Goal: Complete application form

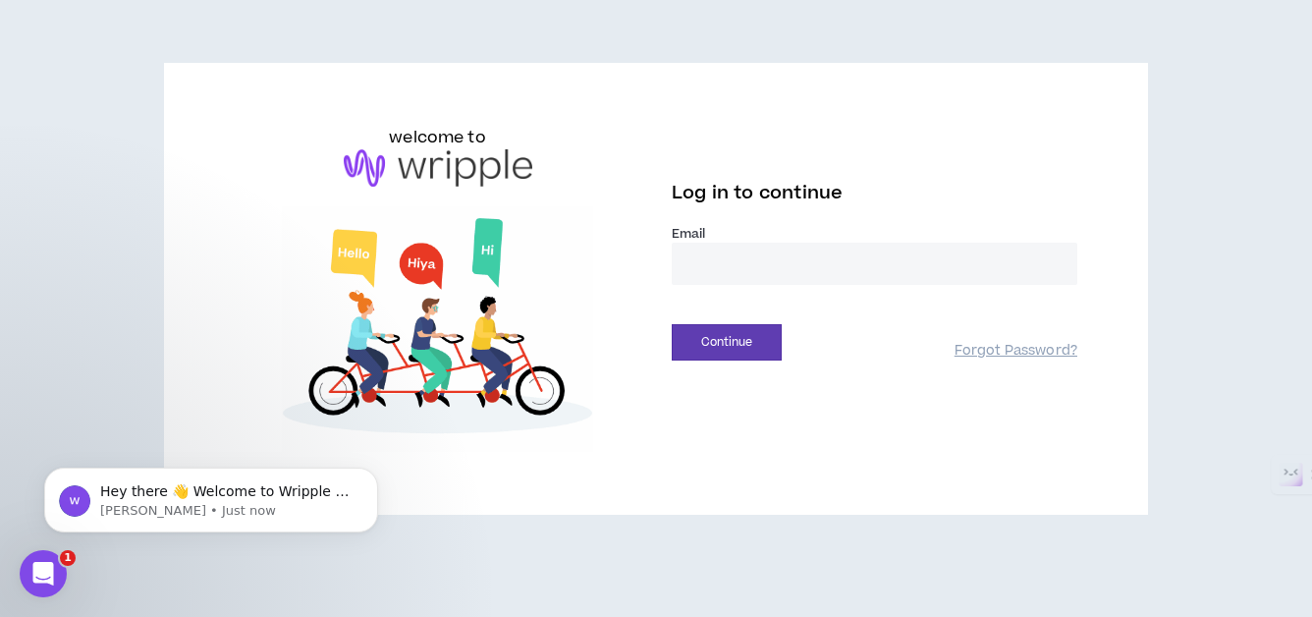
click at [746, 256] on input "email" at bounding box center [873, 263] width 405 height 42
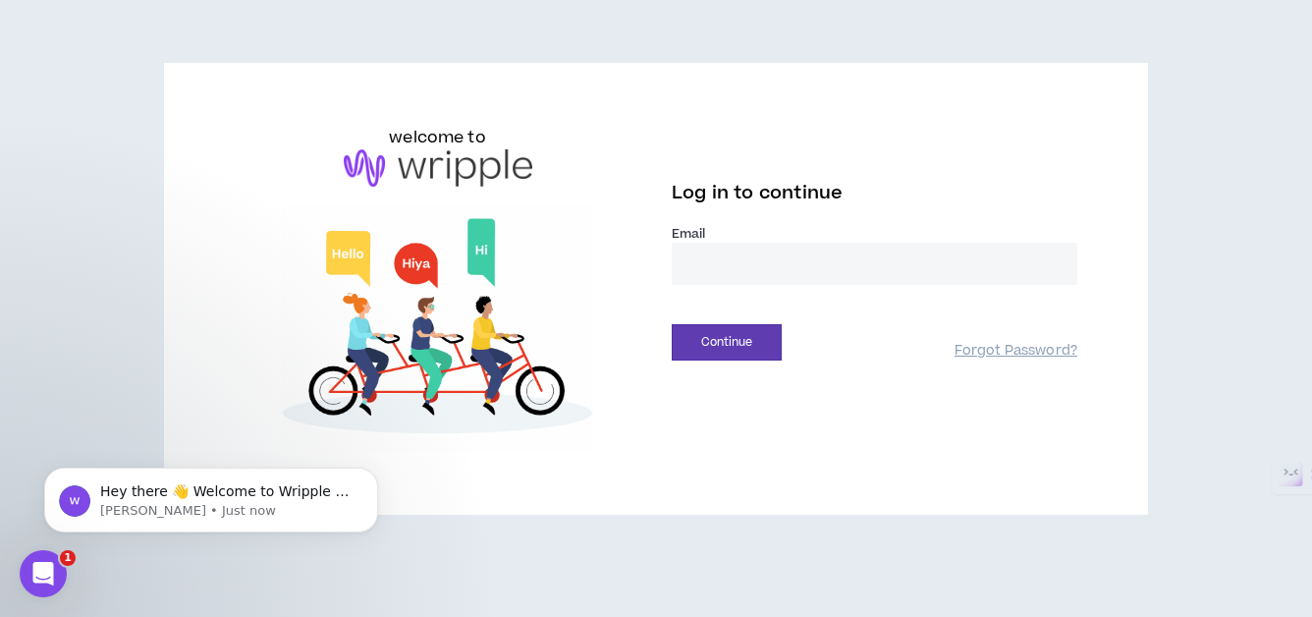
type input "**********"
click at [749, 337] on button "Continue" at bounding box center [726, 342] width 110 height 36
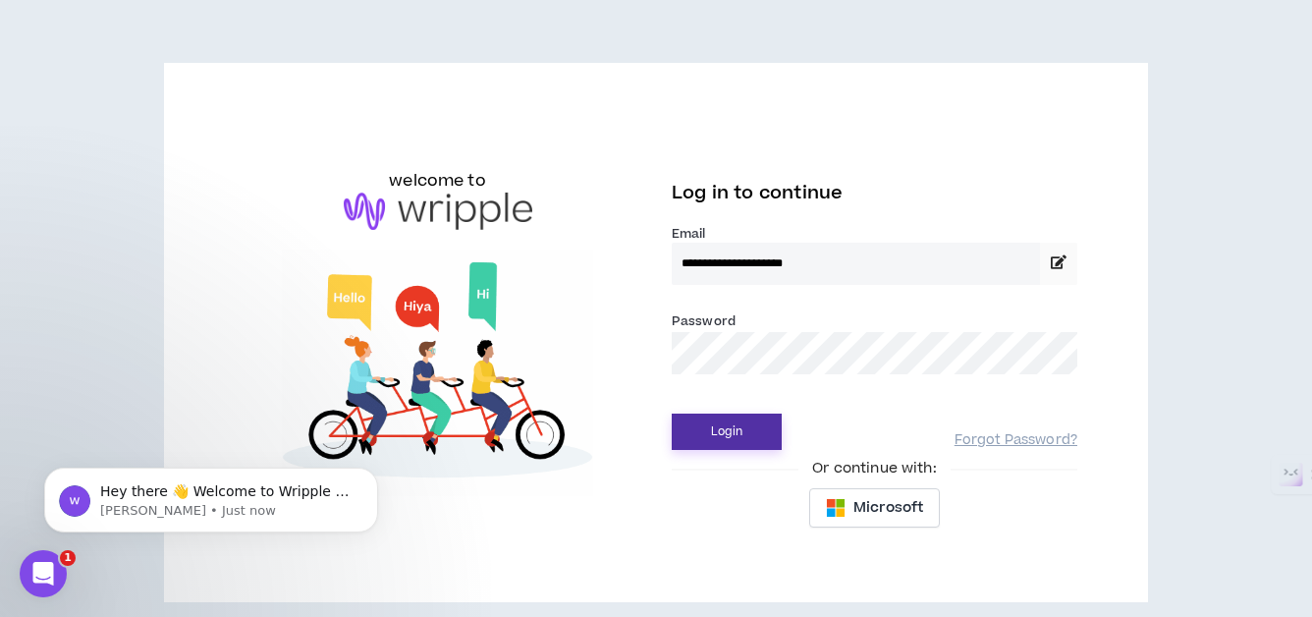
click at [718, 438] on button "Login" at bounding box center [726, 431] width 110 height 36
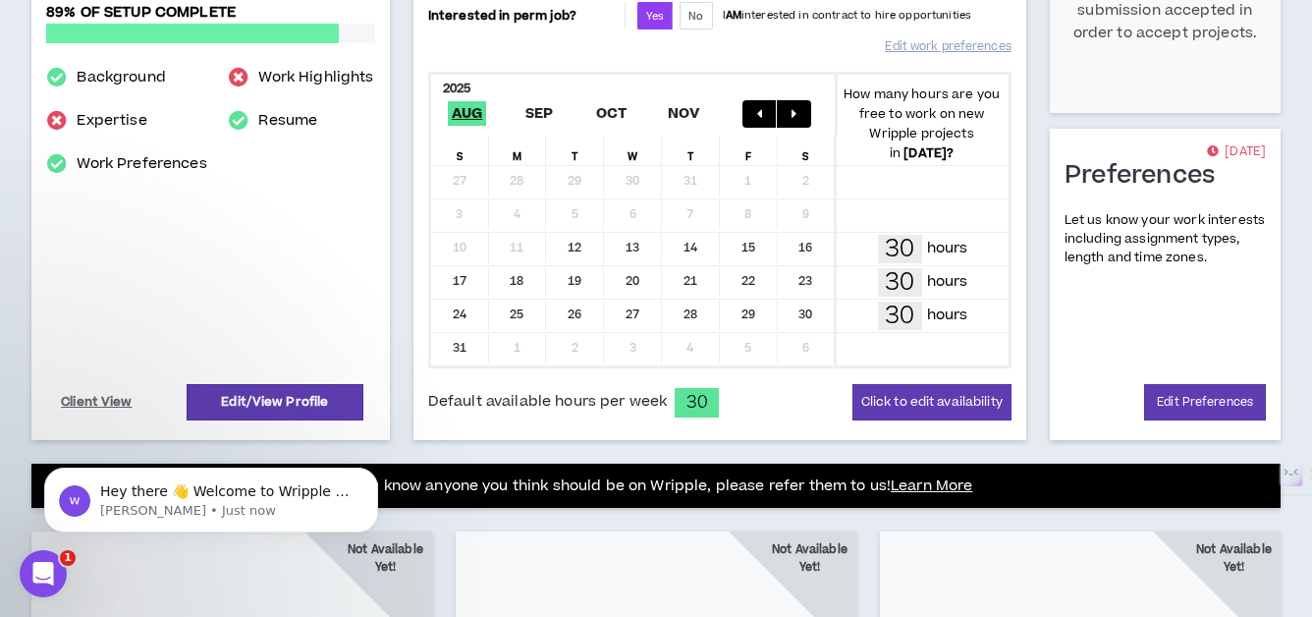
scroll to position [436, 0]
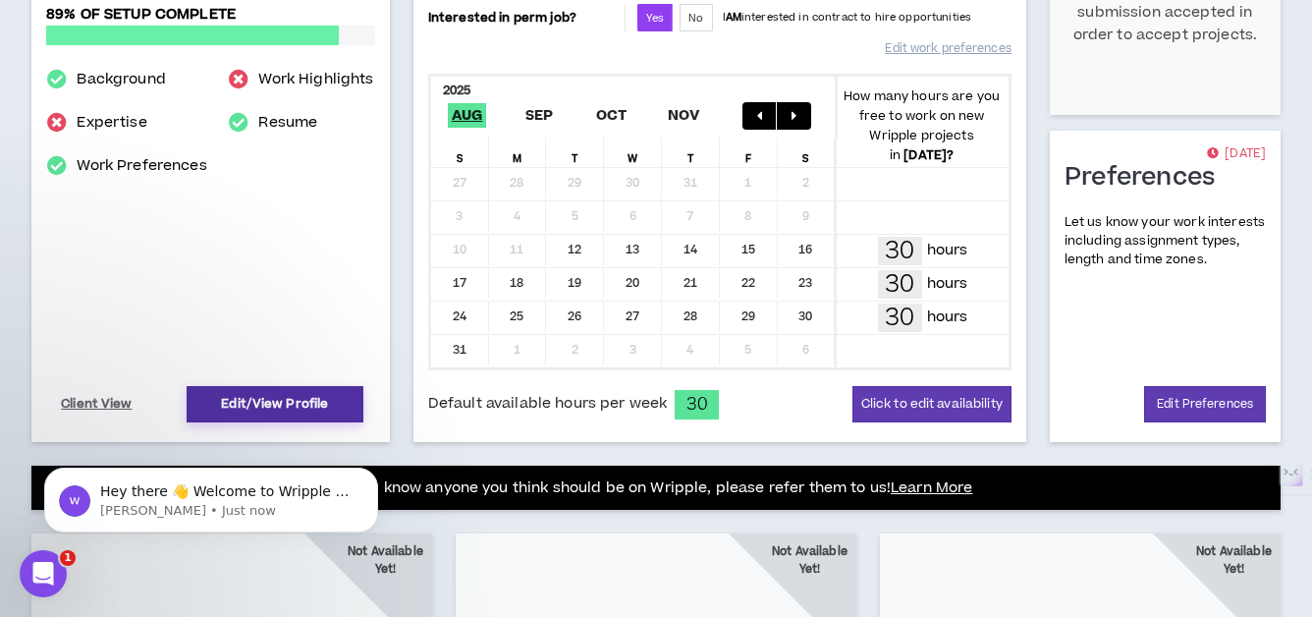
click at [292, 404] on link "Edit/View Profile" at bounding box center [275, 404] width 177 height 36
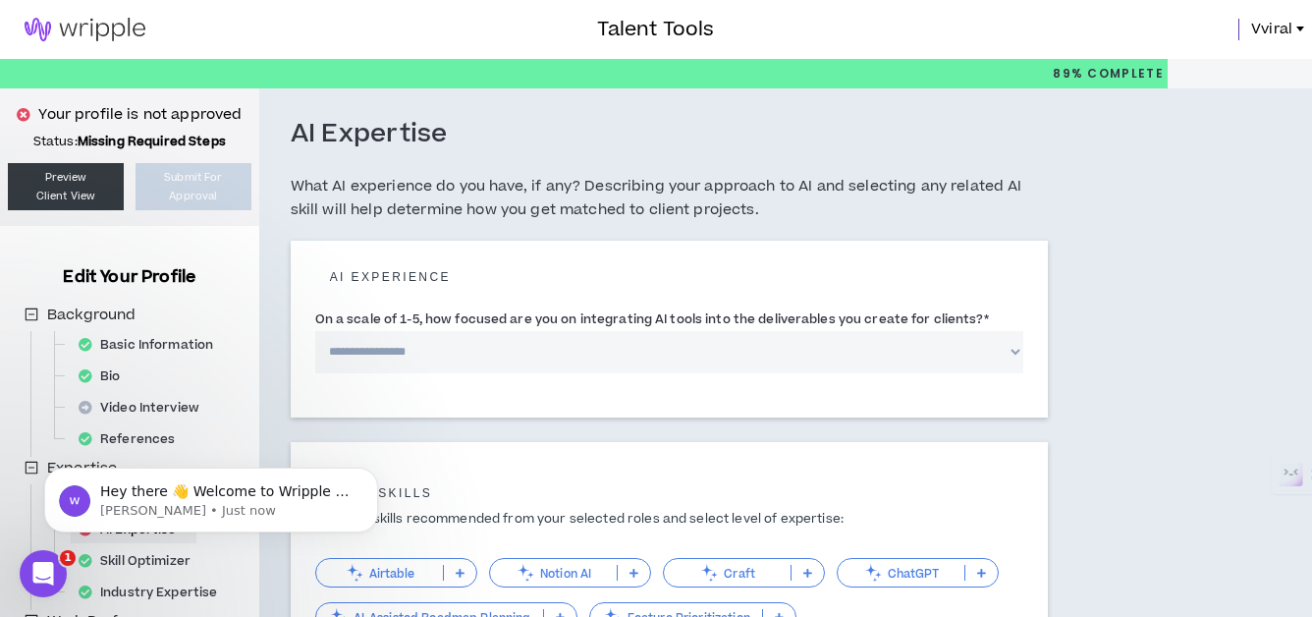
click at [491, 354] on select "**********" at bounding box center [669, 352] width 708 height 42
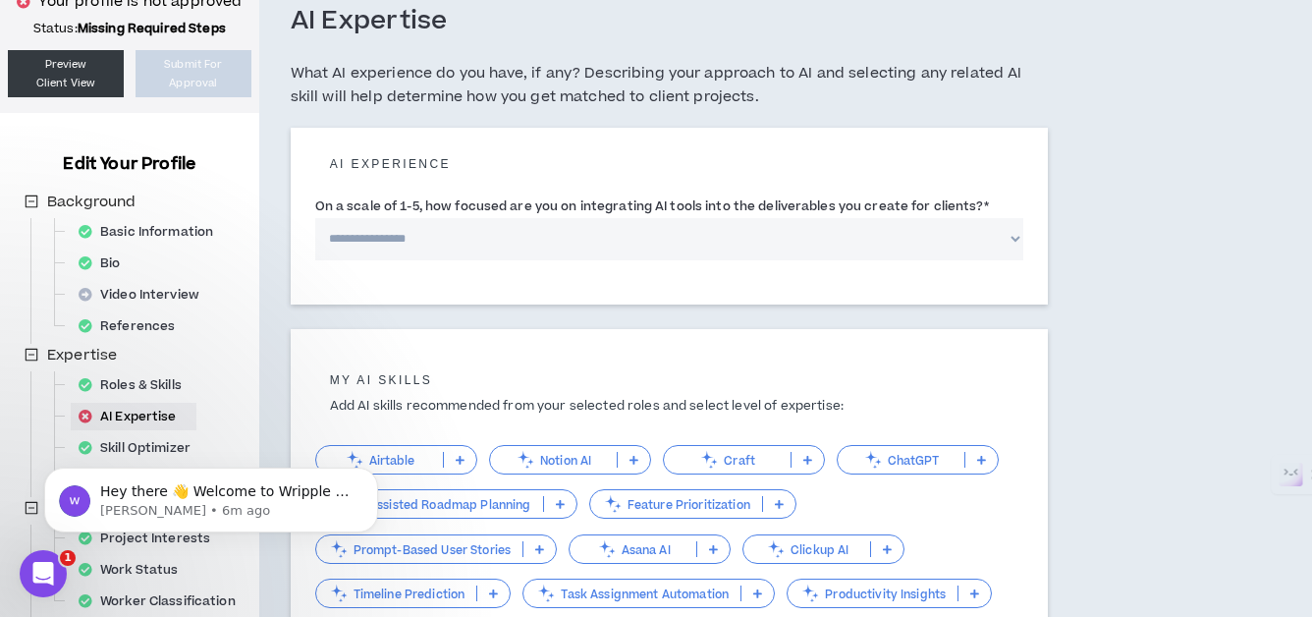
scroll to position [128, 0]
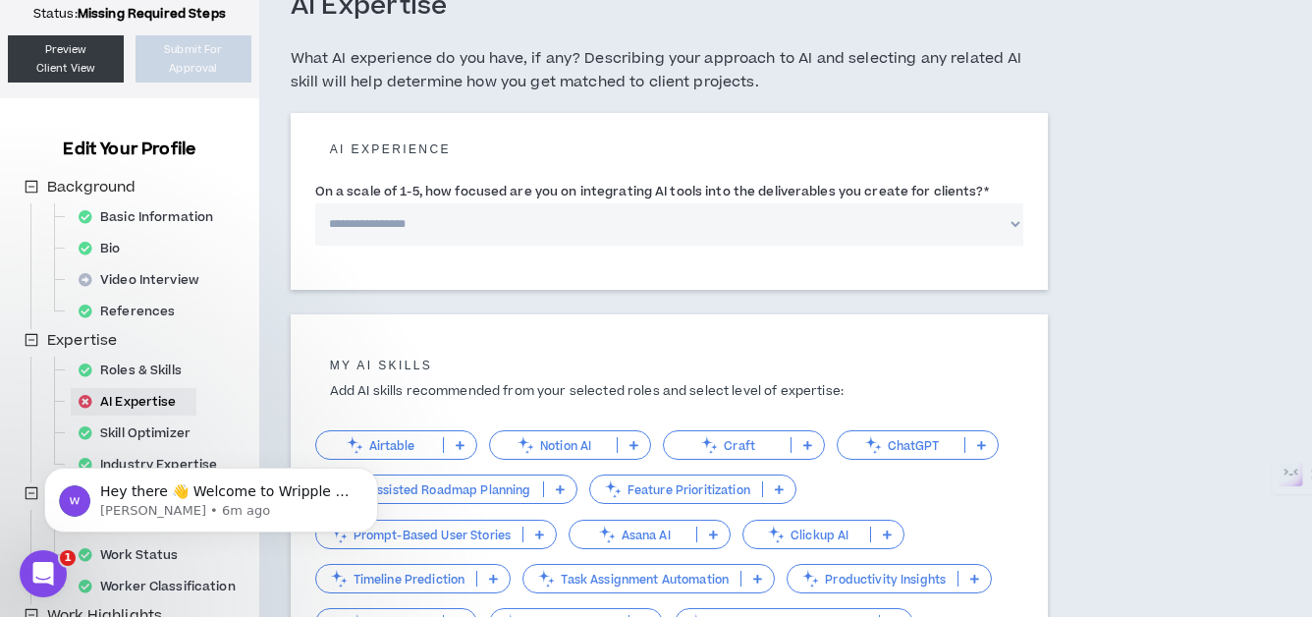
click at [582, 227] on select "**********" at bounding box center [669, 224] width 708 height 42
select select "*"
click at [315, 203] on select "**********" at bounding box center [669, 224] width 708 height 42
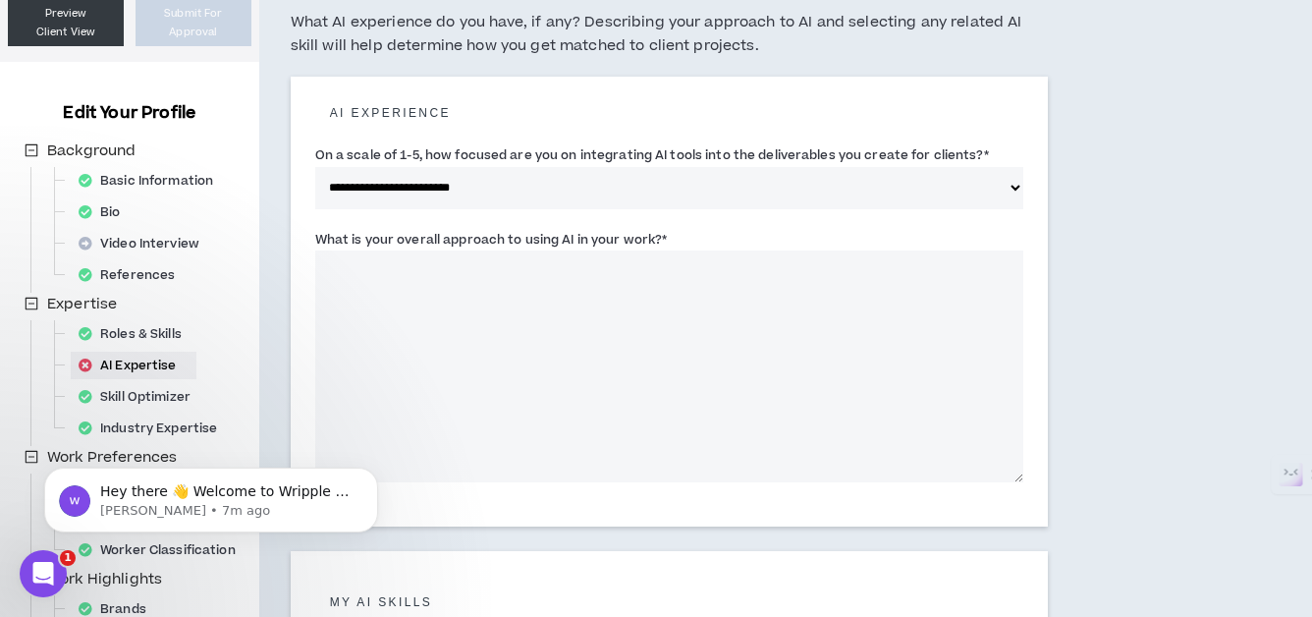
scroll to position [169, 0]
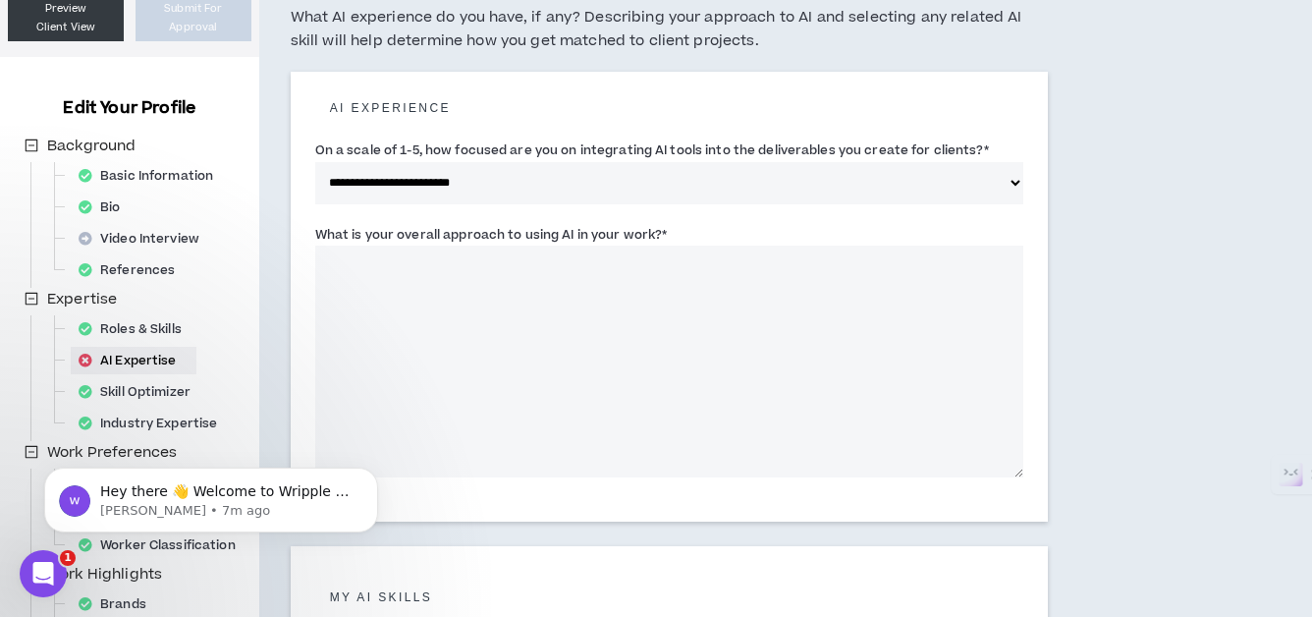
click at [482, 336] on textarea "What is your overall approach to using AI in your work? *" at bounding box center [669, 361] width 708 height 232
click at [368, 287] on textarea "What is your overall approach to using AI in your work? *" at bounding box center [669, 361] width 708 height 232
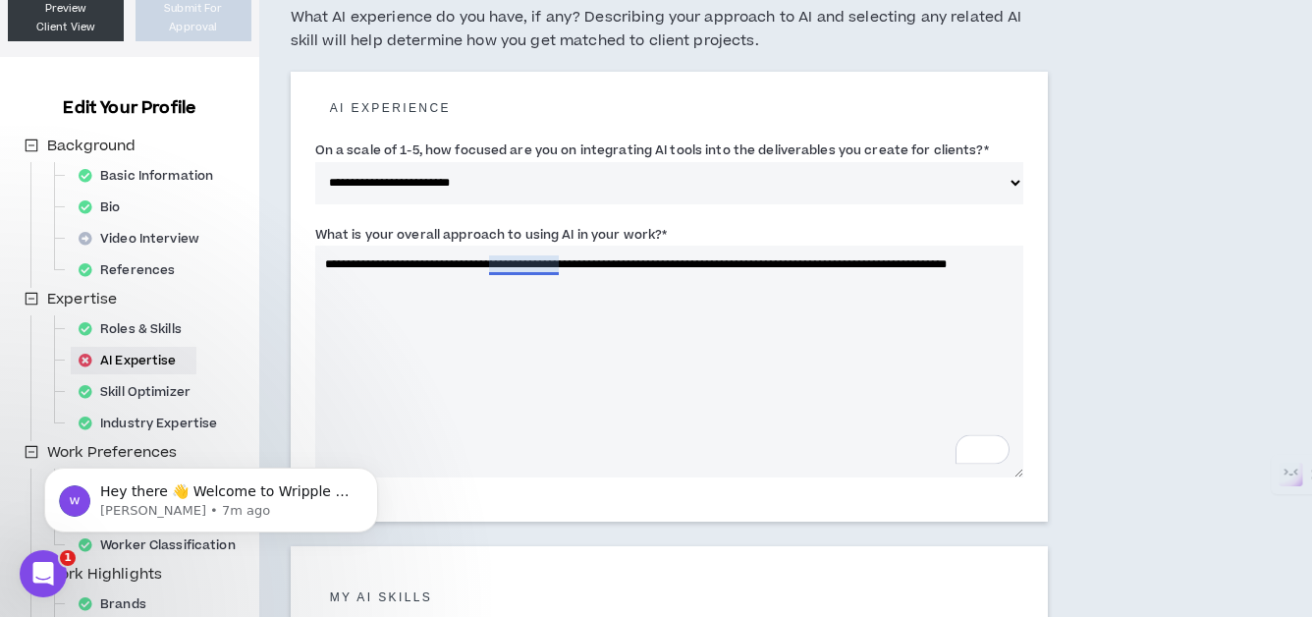
click at [513, 268] on textarea "**********" at bounding box center [669, 361] width 708 height 232
click at [464, 286] on textarea "**********" at bounding box center [669, 361] width 708 height 232
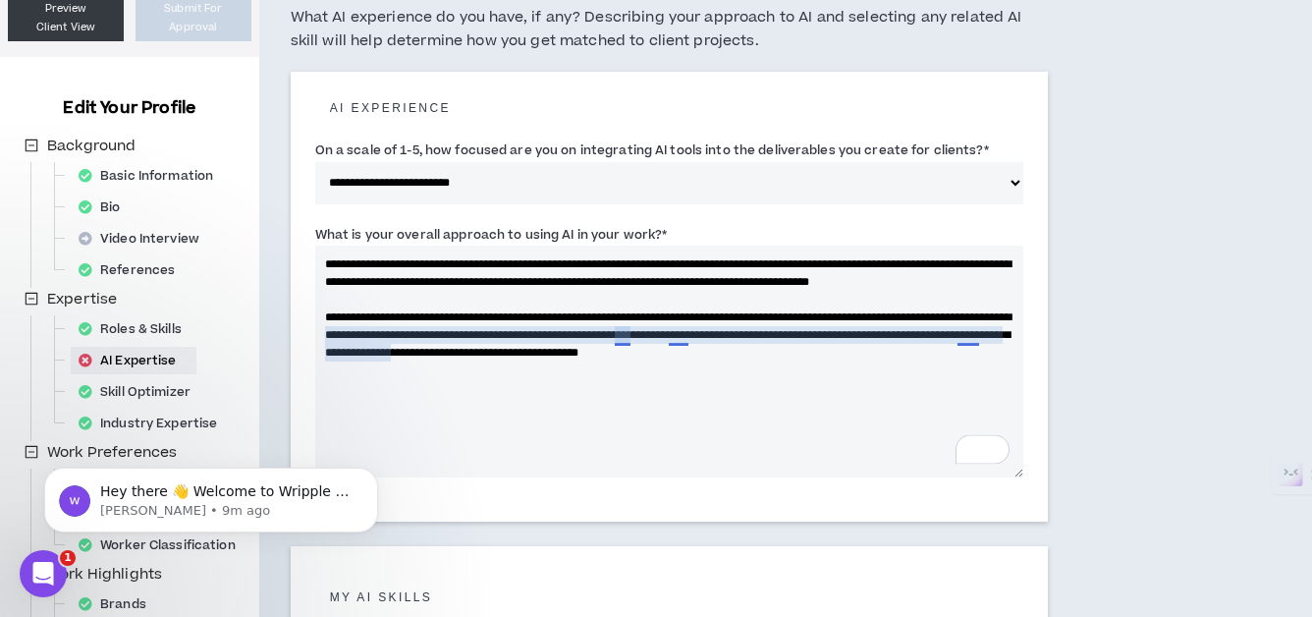
click at [621, 338] on textarea "**********" at bounding box center [669, 361] width 708 height 232
click at [623, 336] on textarea "**********" at bounding box center [669, 361] width 708 height 232
click at [651, 462] on textarea "**********" at bounding box center [669, 361] width 708 height 232
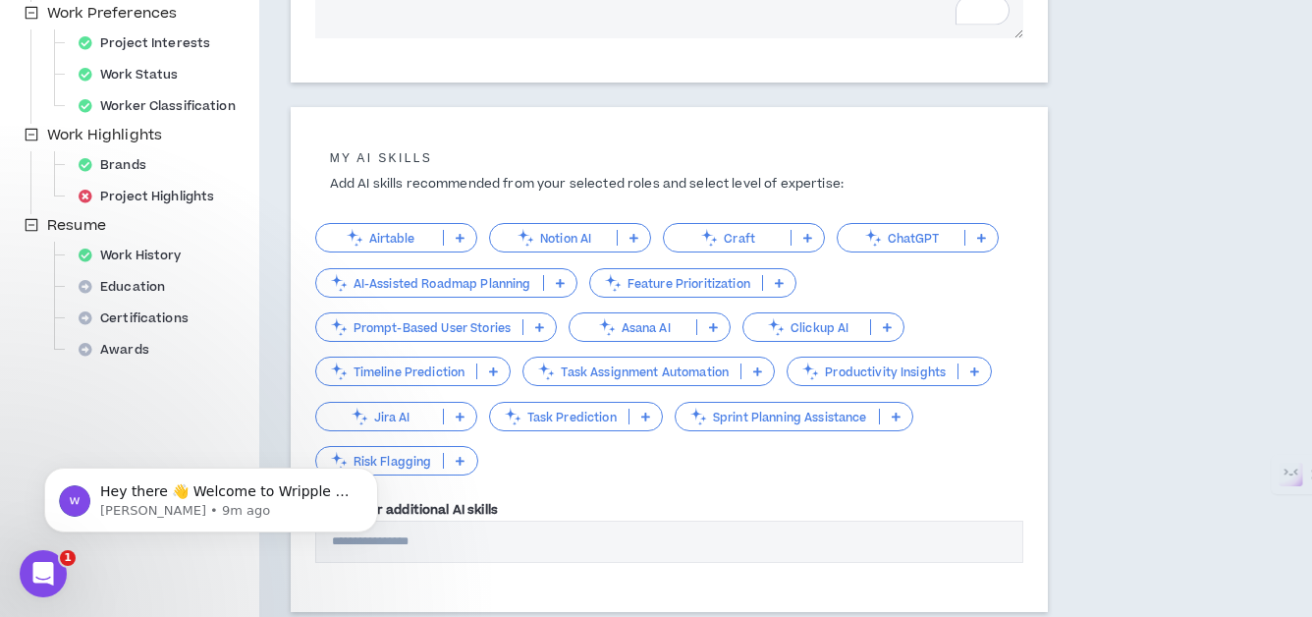
scroll to position [619, 0]
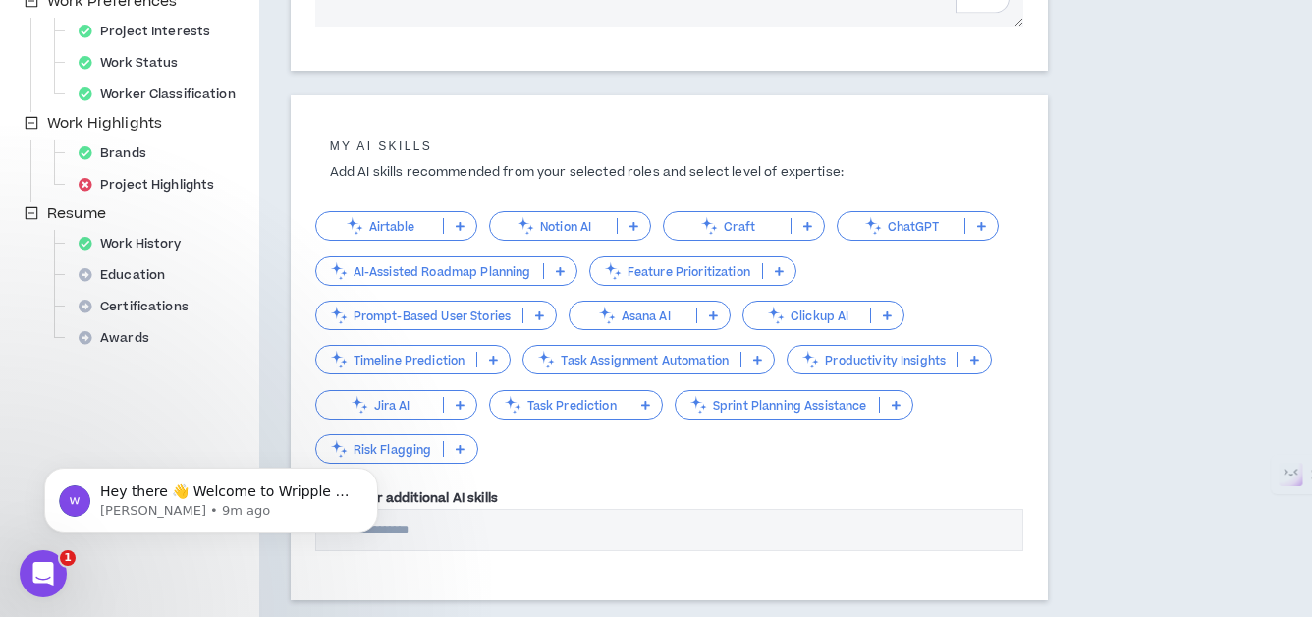
type textarea "**********"
click at [918, 221] on p "ChatGPT" at bounding box center [900, 226] width 127 height 15
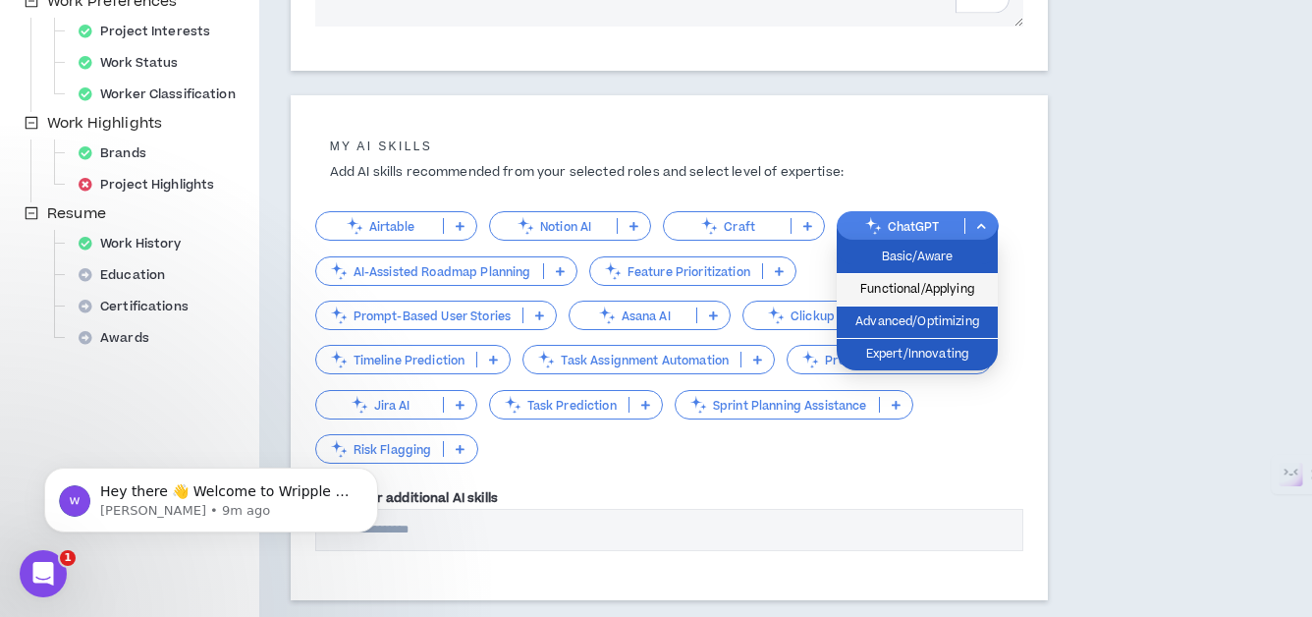
click at [944, 294] on span "Functional/Applying" at bounding box center [916, 290] width 137 height 22
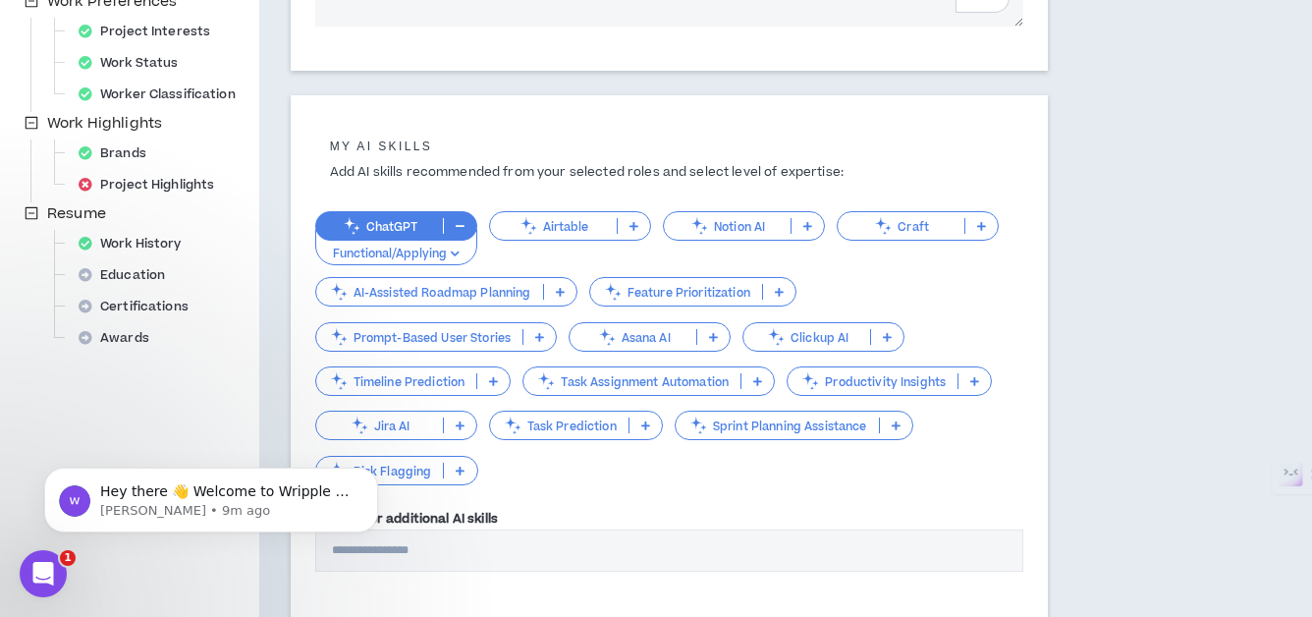
click at [462, 343] on p "Prompt-Based User Stories" at bounding box center [419, 337] width 207 height 15
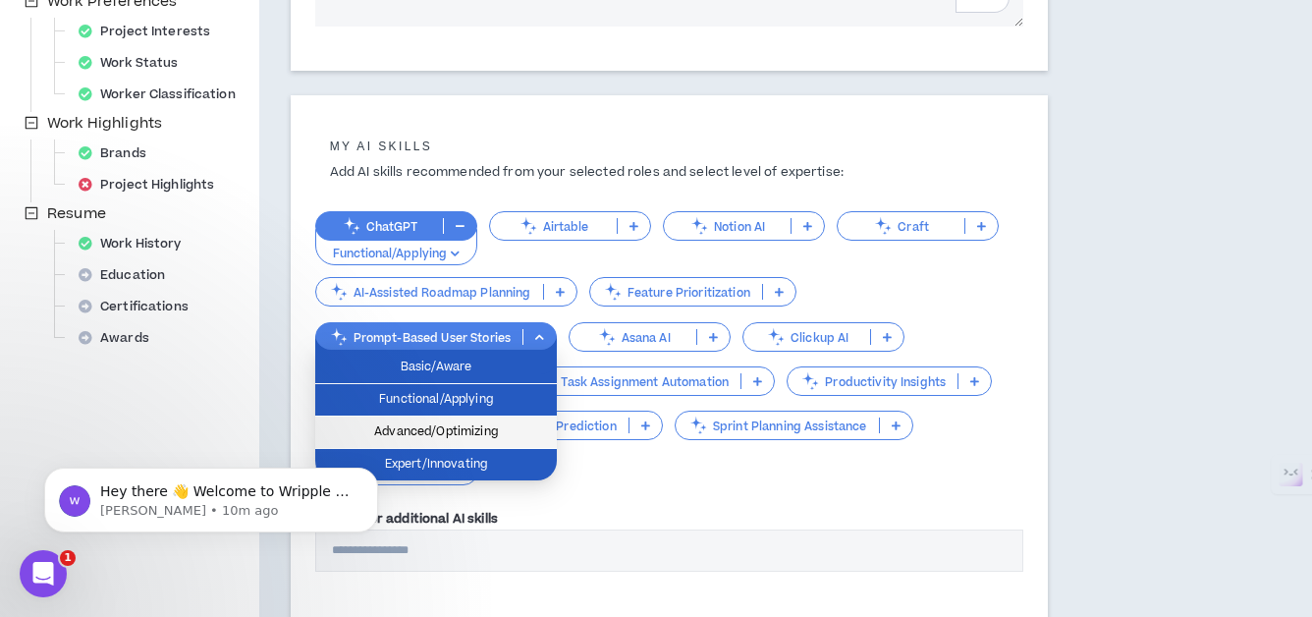
click at [472, 426] on span "Advanced/Optimizing" at bounding box center [436, 432] width 218 height 22
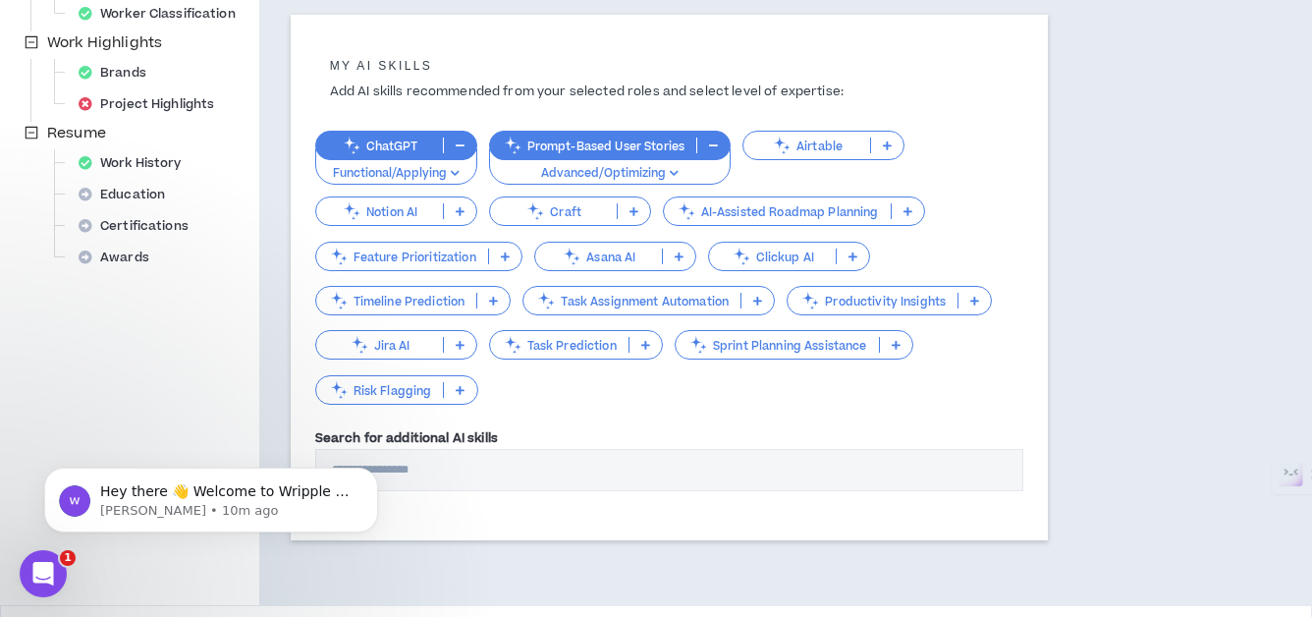
scroll to position [704, 0]
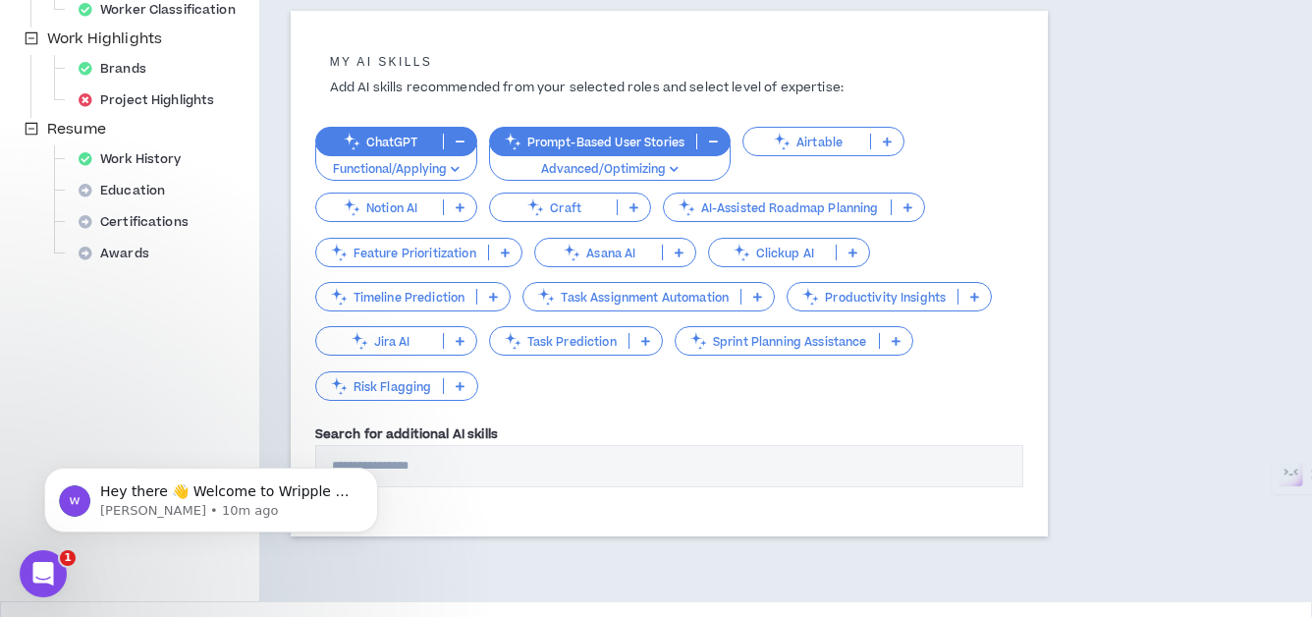
click at [924, 297] on p "Productivity Insights" at bounding box center [872, 297] width 170 height 15
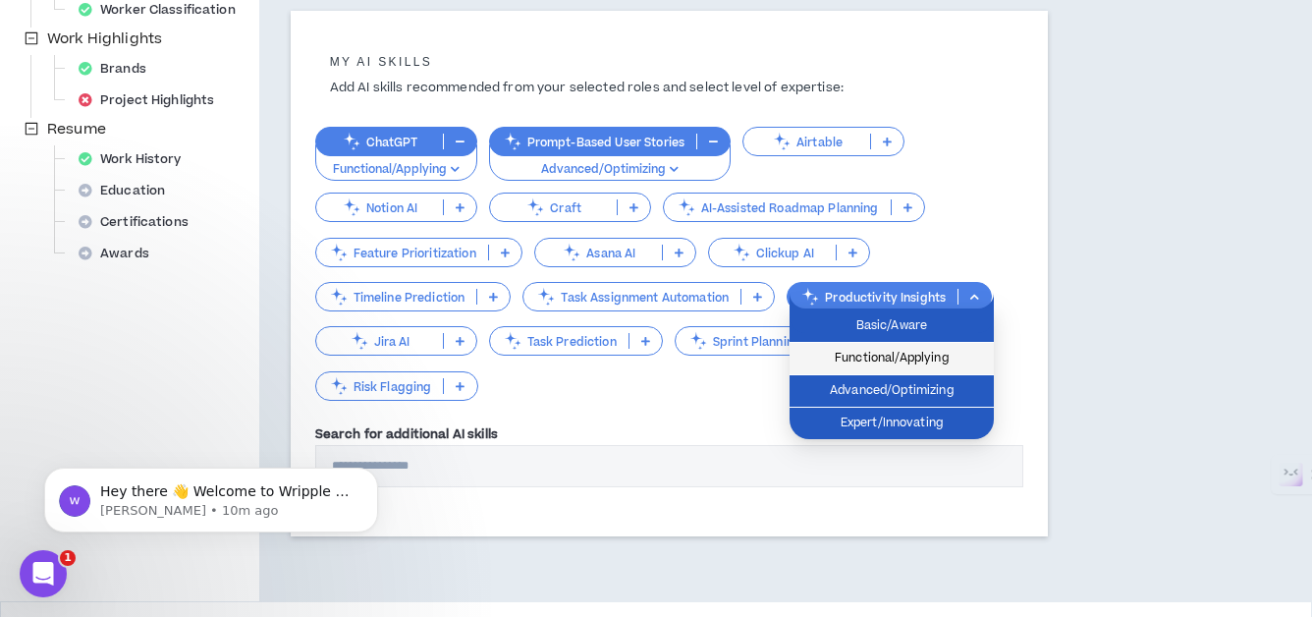
click at [911, 359] on span "Functional/Applying" at bounding box center [891, 359] width 181 height 22
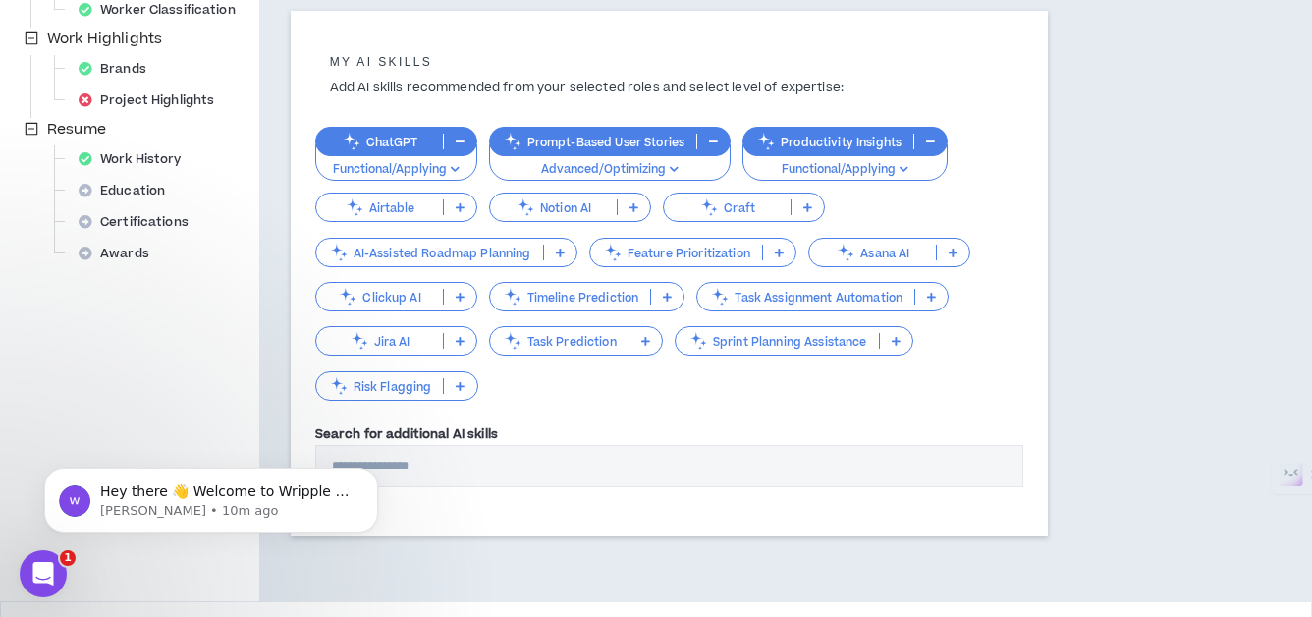
click at [705, 251] on p "Feature Prioritization" at bounding box center [676, 252] width 172 height 15
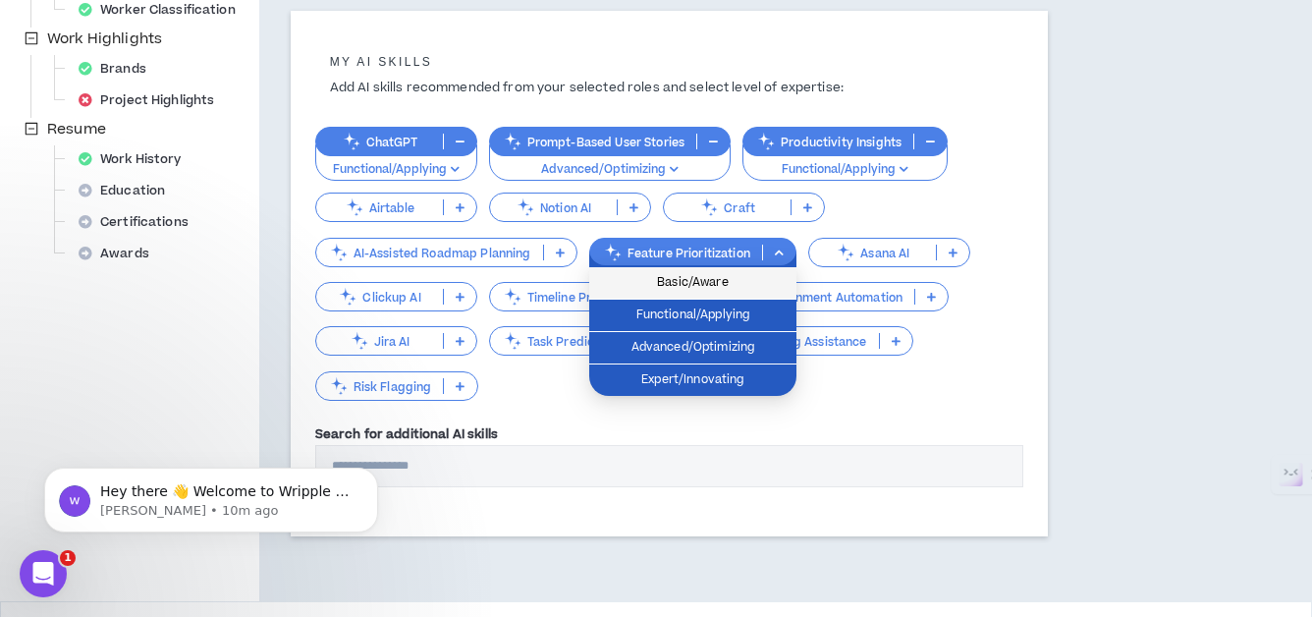
click at [694, 282] on span "Basic/Aware" at bounding box center [693, 283] width 184 height 22
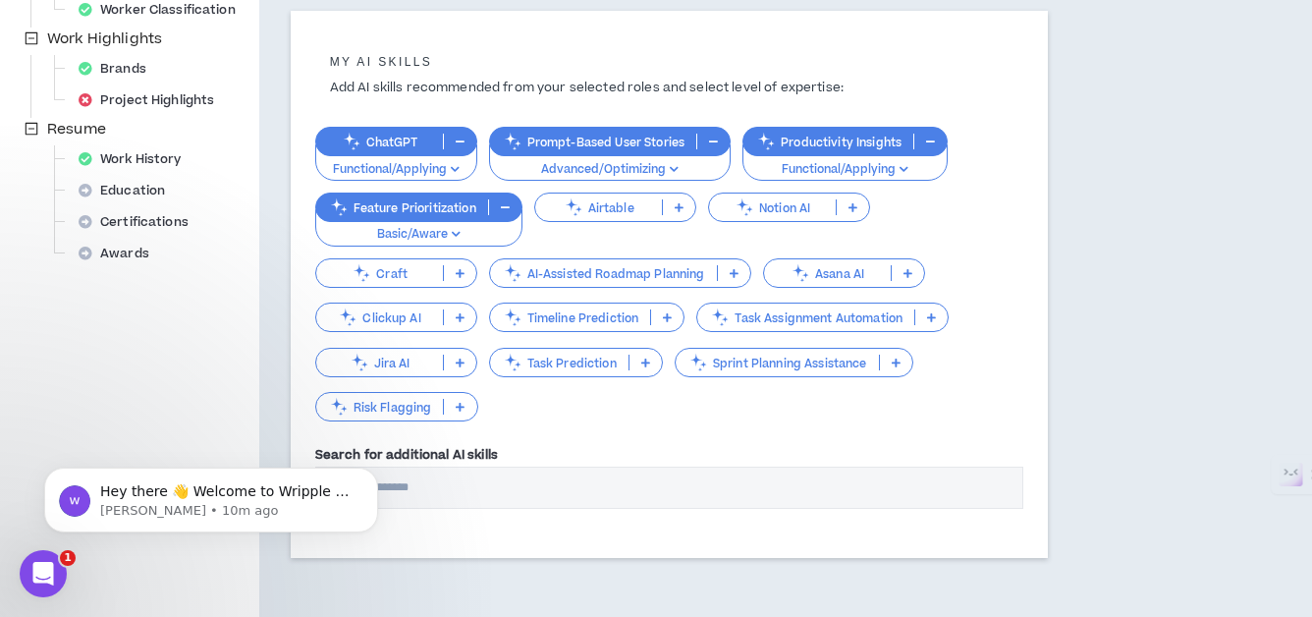
click at [636, 271] on p "AI-Assisted Roadmap Planning" at bounding box center [603, 273] width 227 height 15
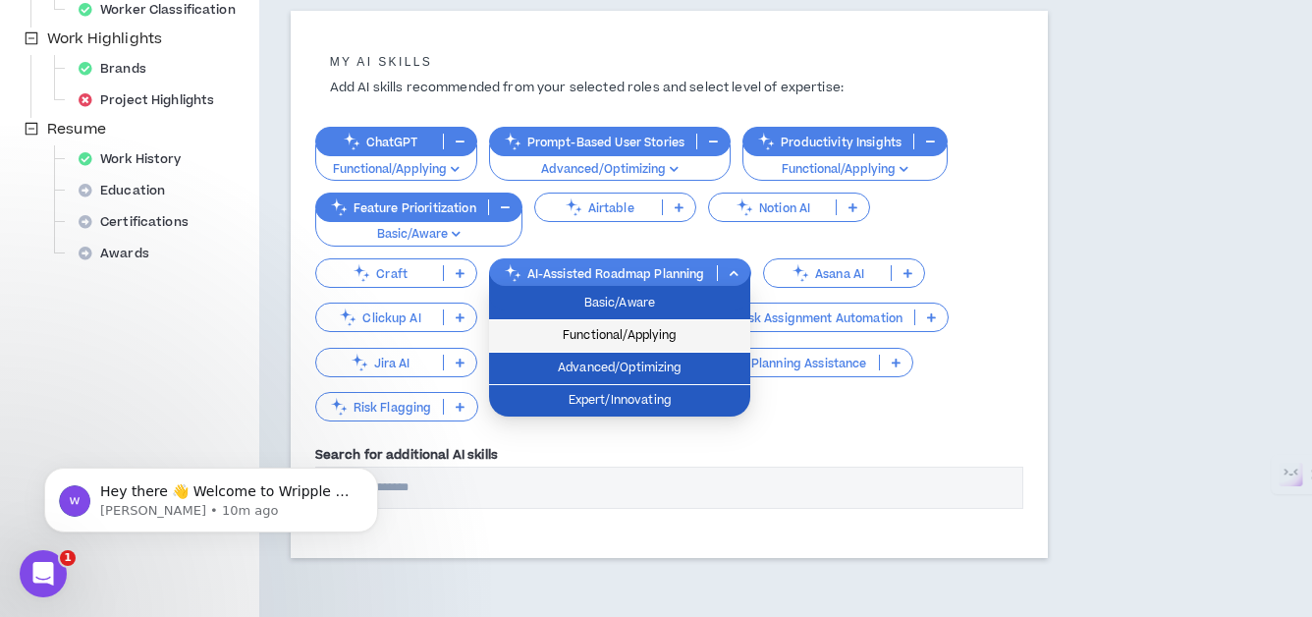
click at [635, 342] on span "Functional/Applying" at bounding box center [620, 336] width 238 height 22
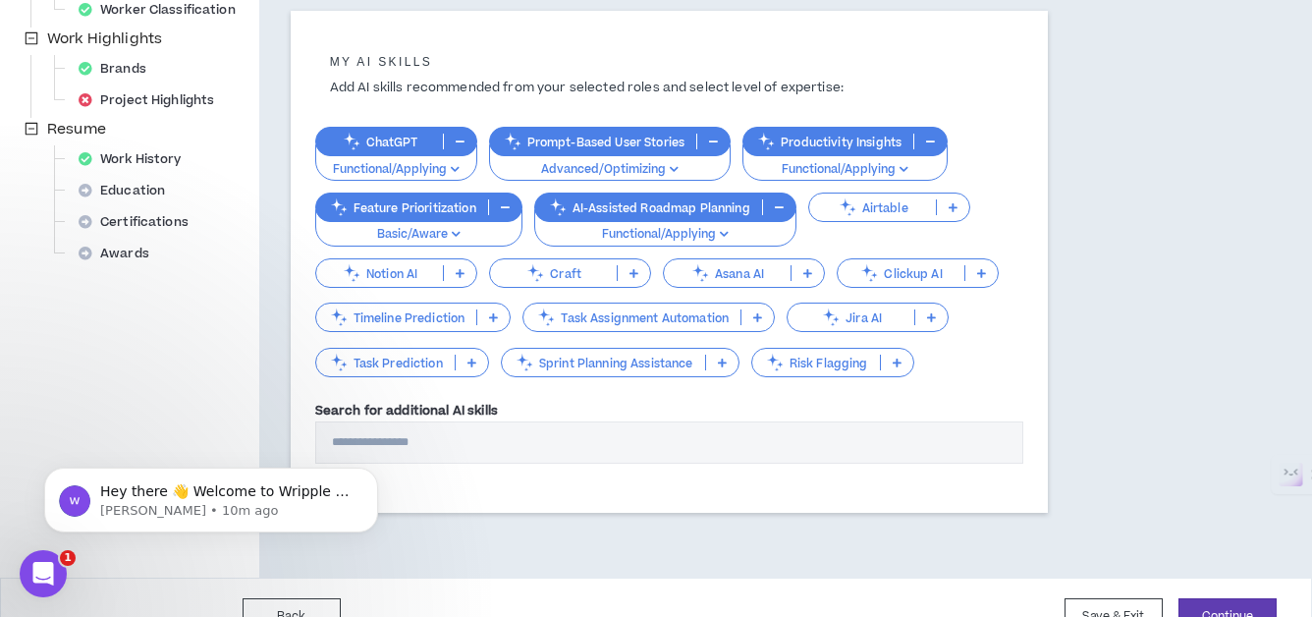
scroll to position [741, 0]
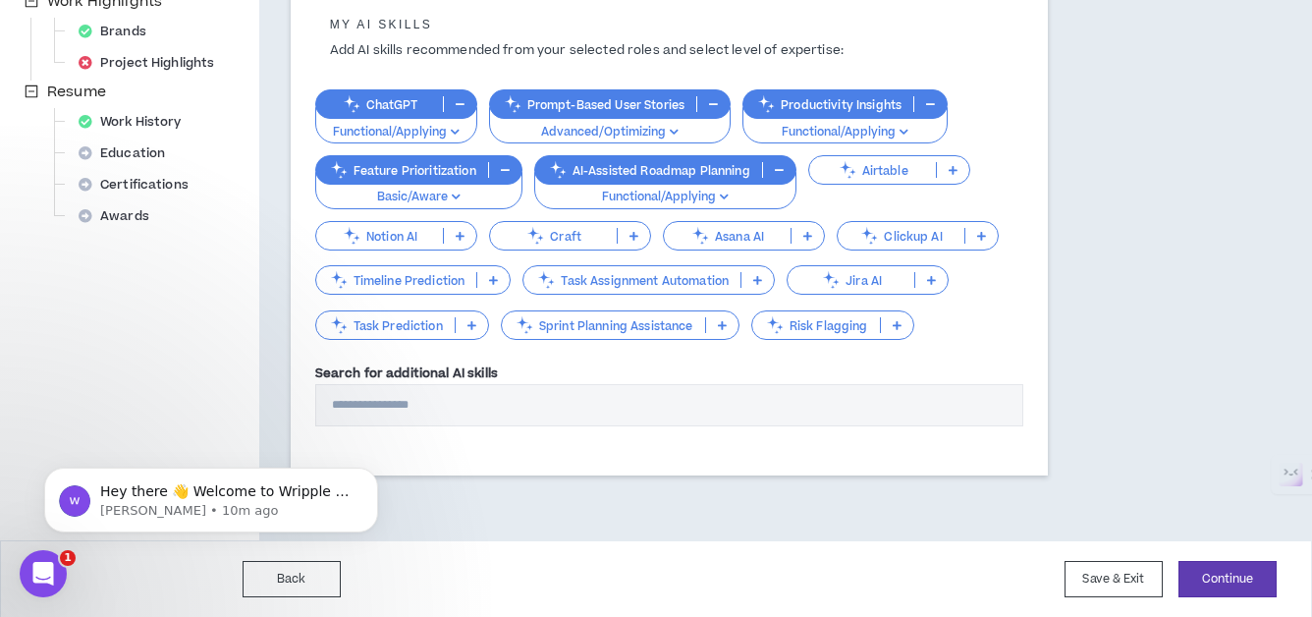
click at [582, 411] on input "Search for additional AI skills" at bounding box center [669, 405] width 708 height 42
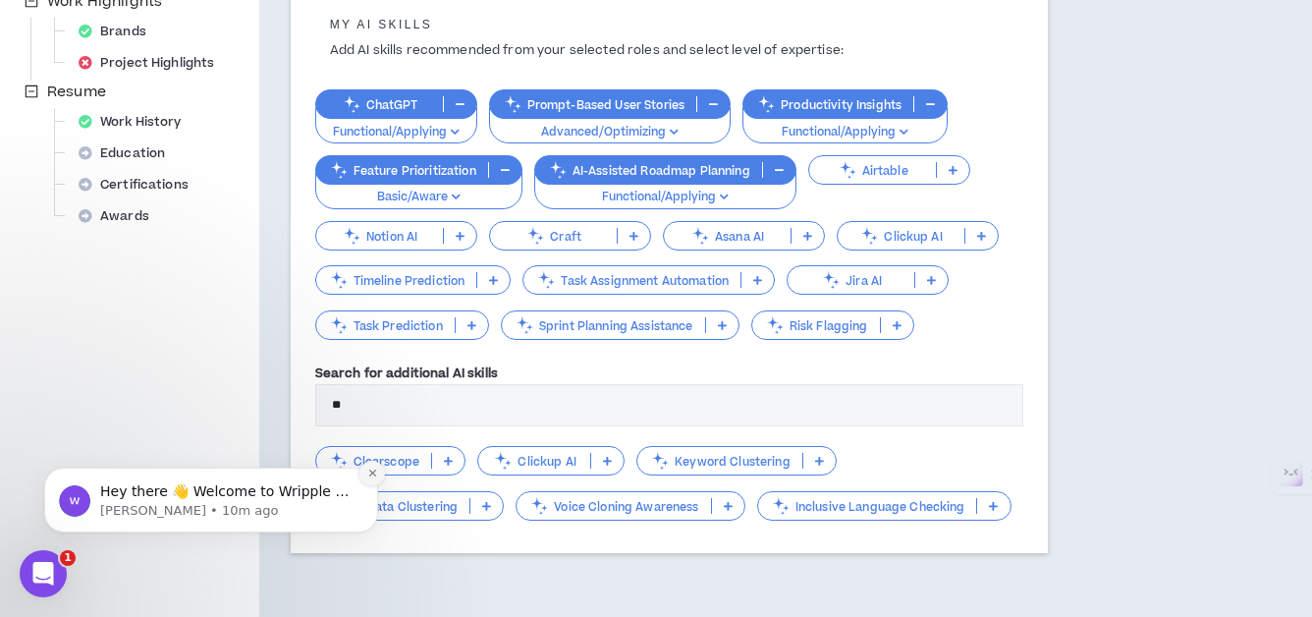
click at [371, 471] on icon "Dismiss notification" at bounding box center [372, 472] width 11 height 11
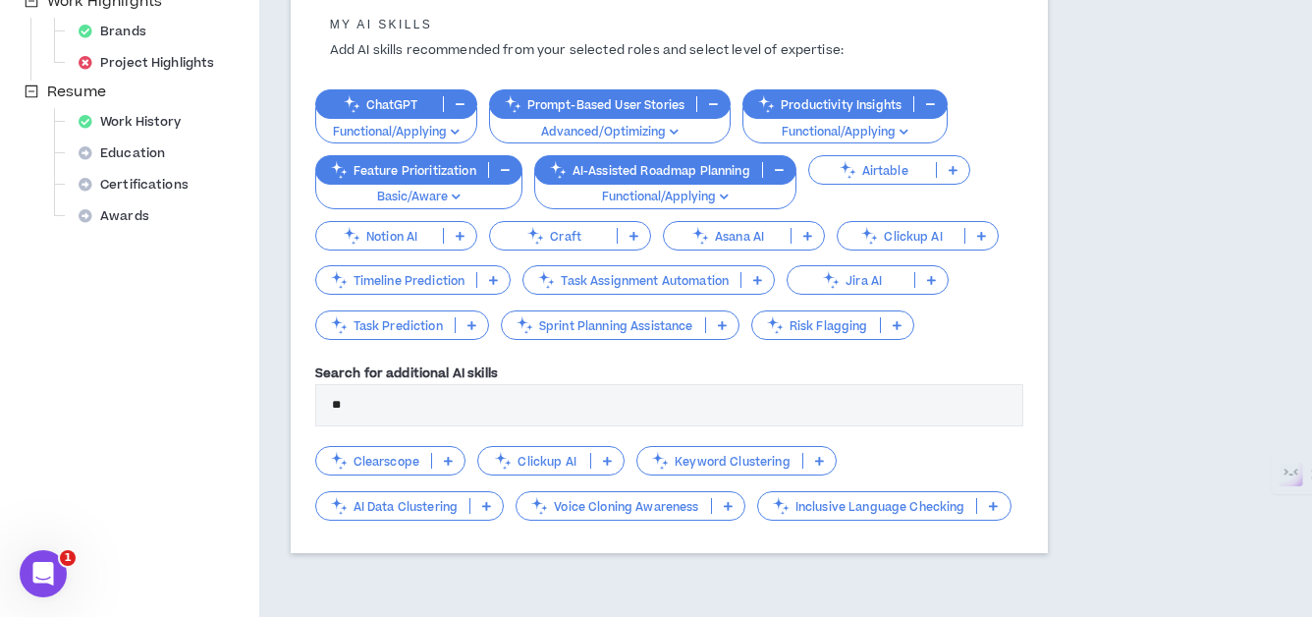
click at [414, 506] on p "AI Data Clustering" at bounding box center [393, 506] width 154 height 15
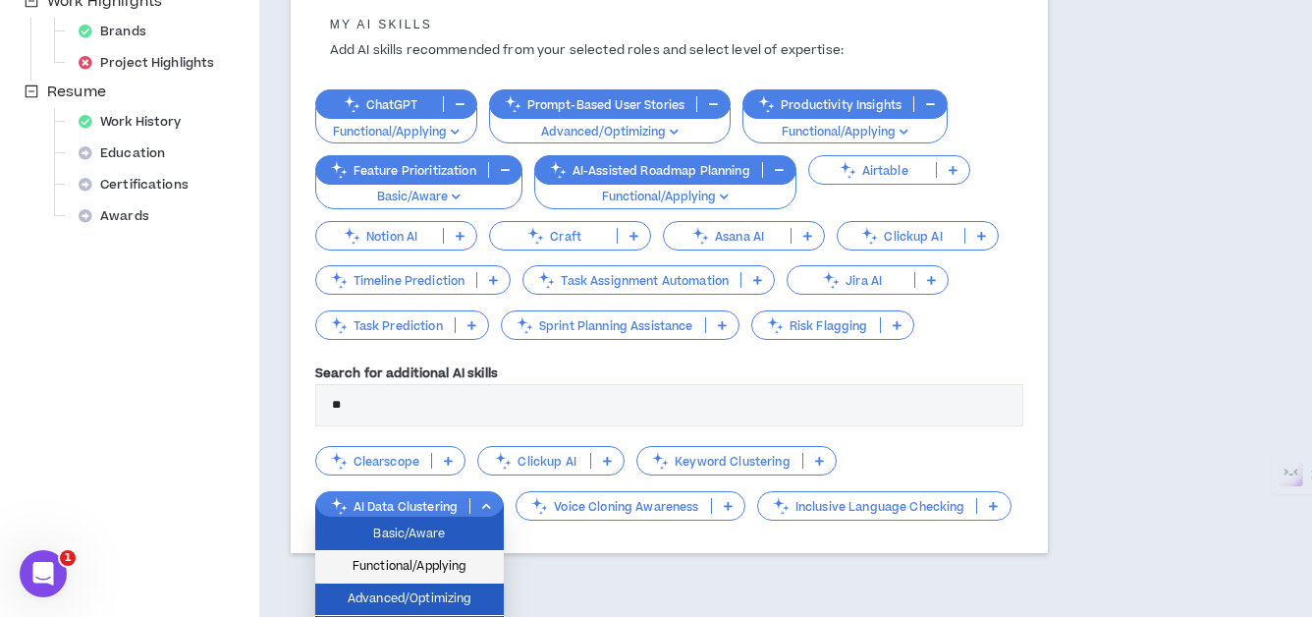
click at [415, 561] on span "Functional/Applying" at bounding box center [409, 567] width 165 height 22
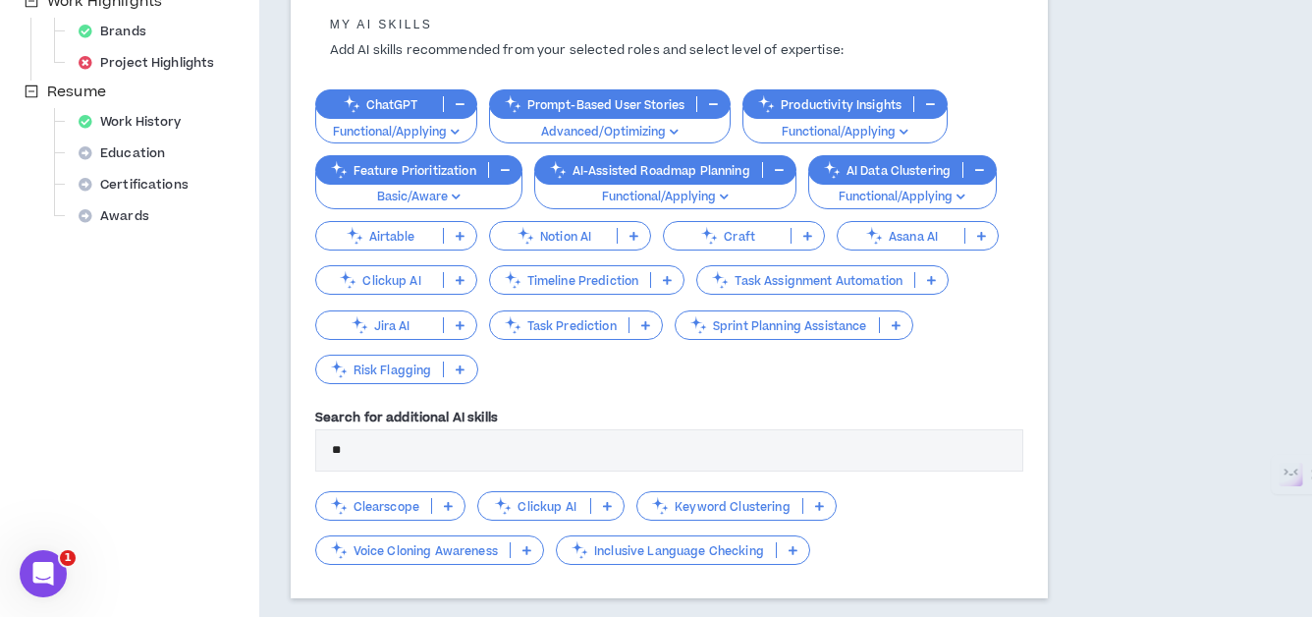
click at [462, 444] on input "**" at bounding box center [669, 450] width 708 height 42
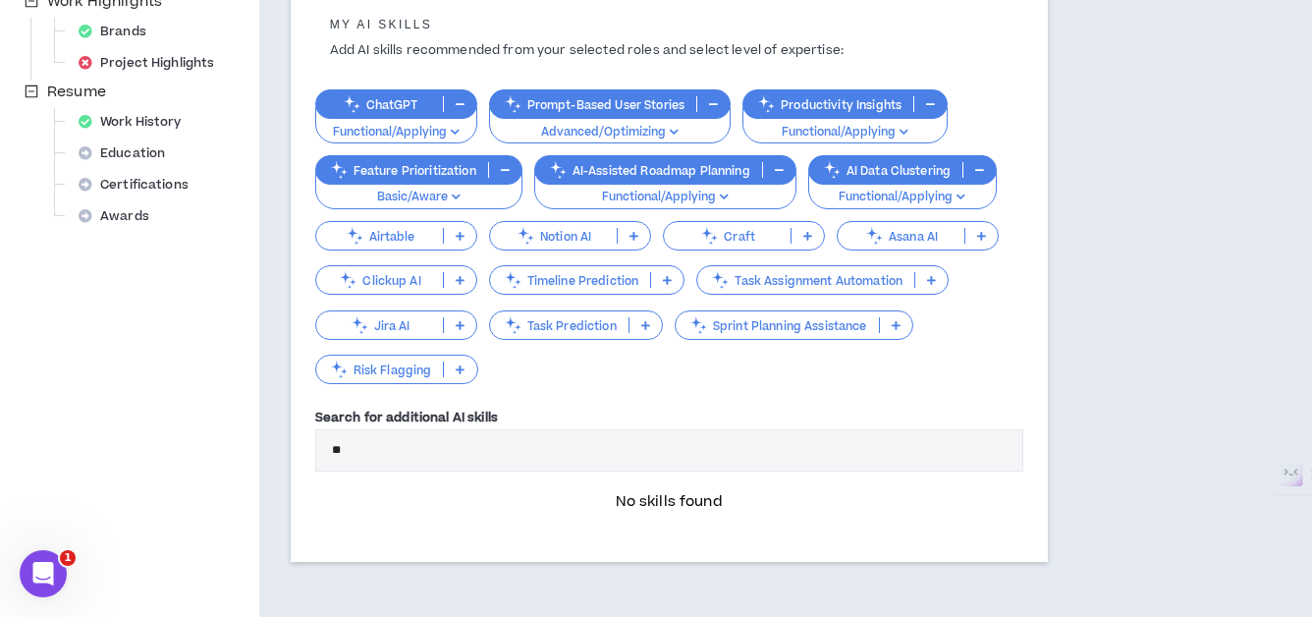
type input "*"
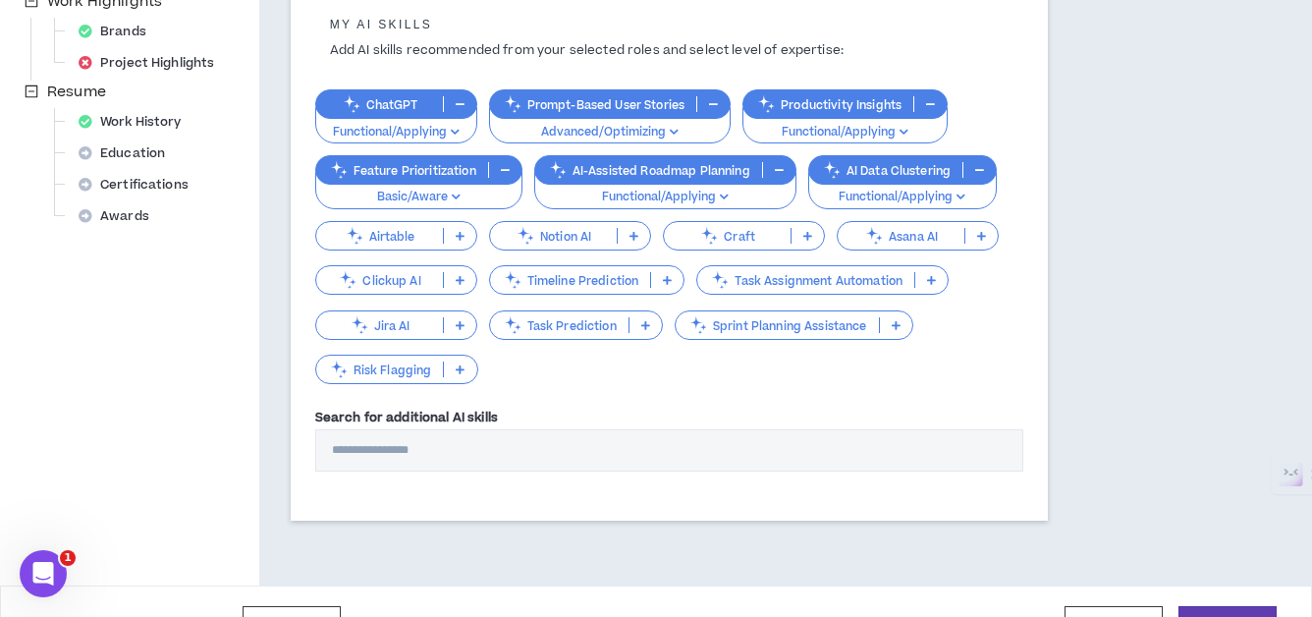
scroll to position [785, 0]
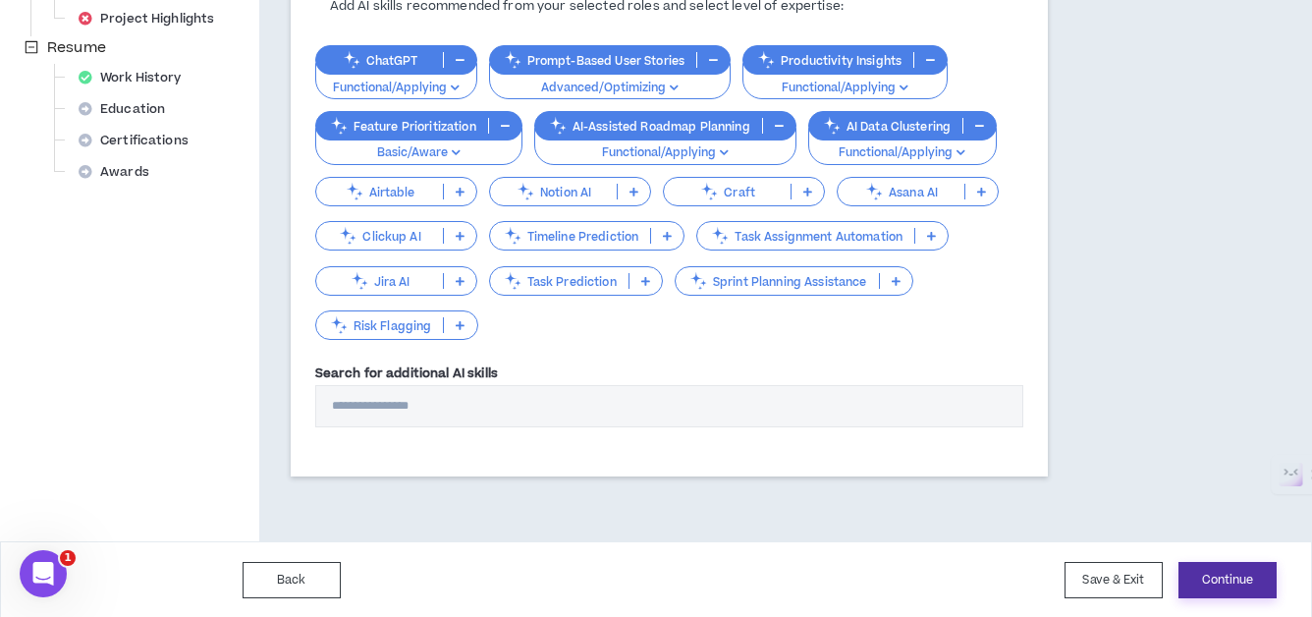
click at [1226, 579] on button "Continue" at bounding box center [1227, 580] width 98 height 36
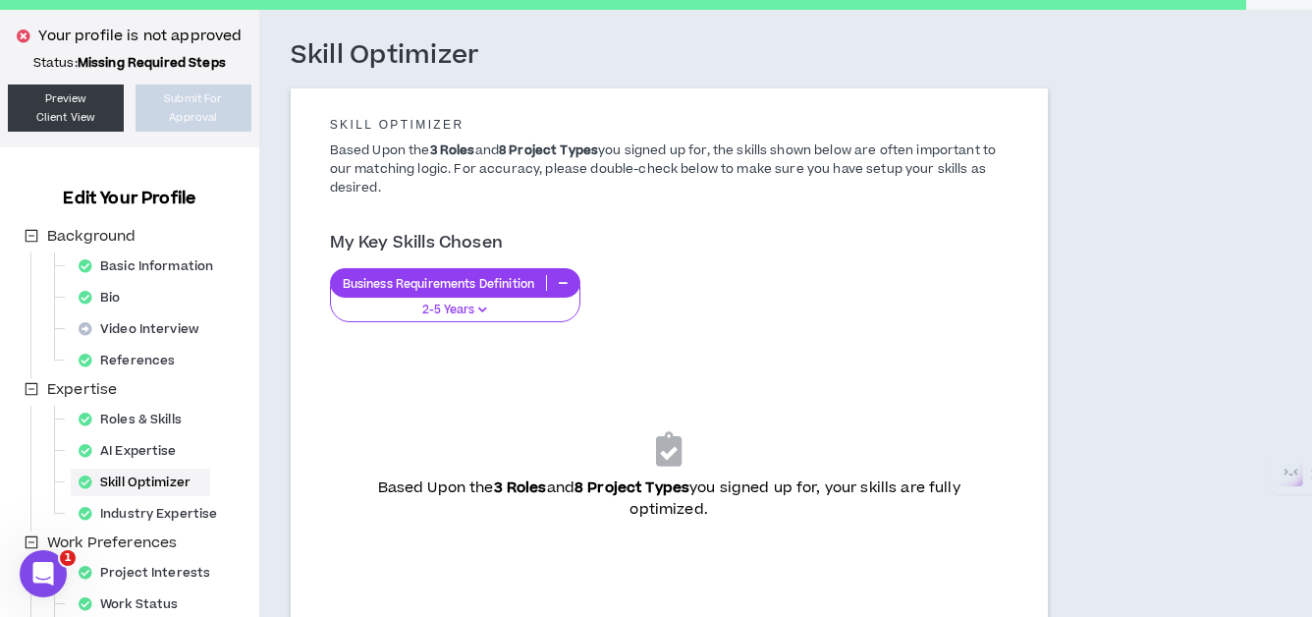
scroll to position [76, 0]
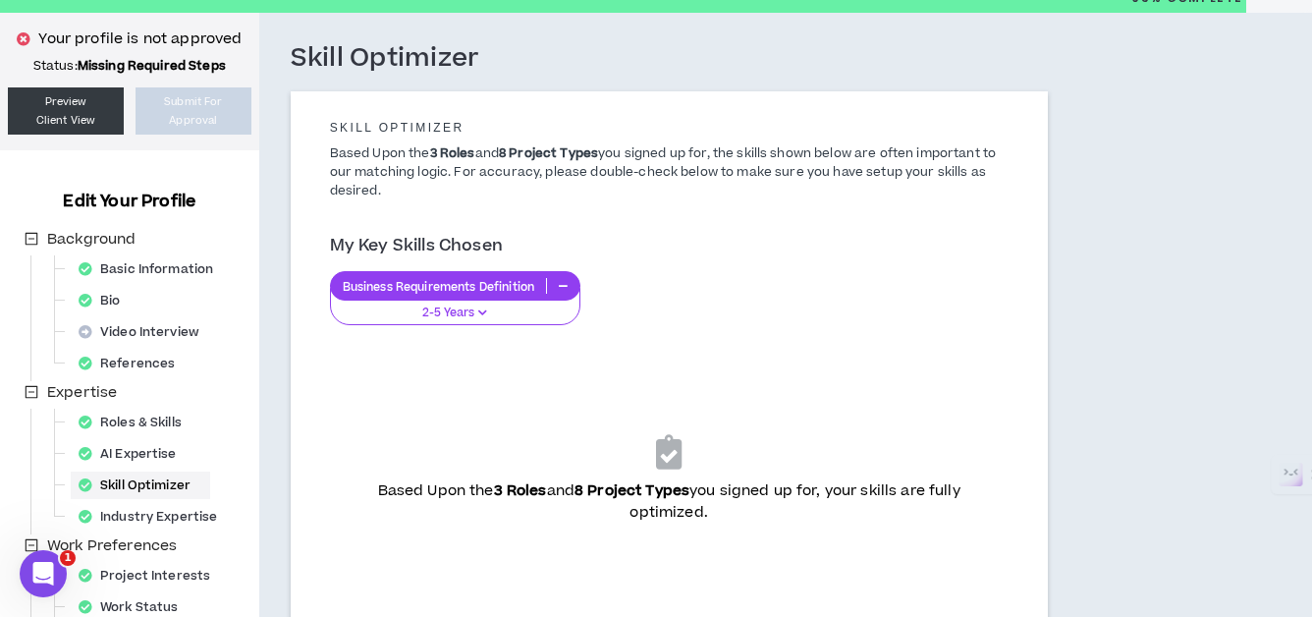
click at [440, 318] on p "2-5 Years" at bounding box center [455, 313] width 225 height 18
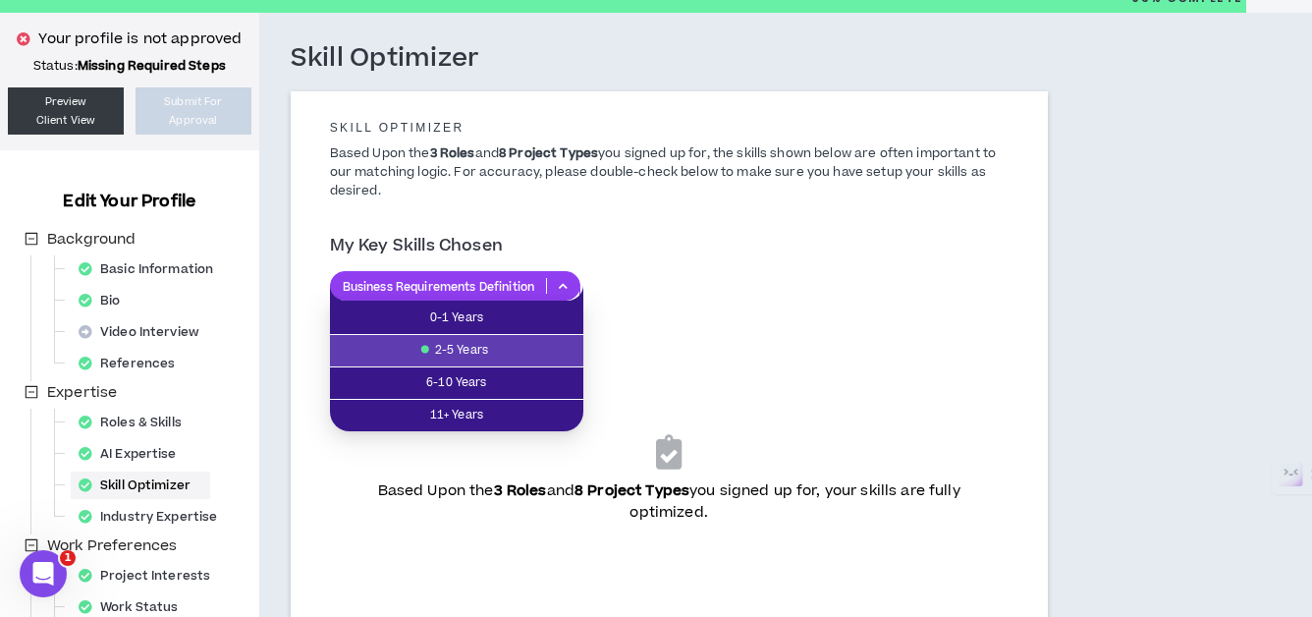
click at [478, 276] on div "Business Requirements Definition" at bounding box center [455, 285] width 250 height 29
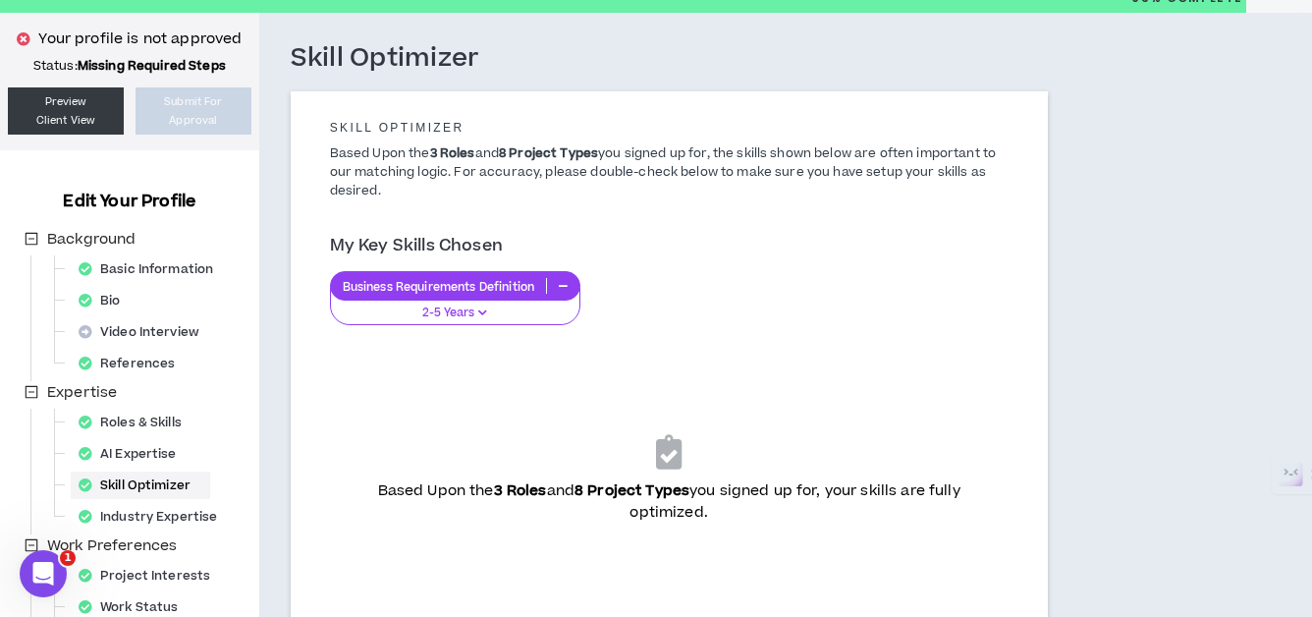
click at [796, 296] on div "Business Requirements Definition 2-5 Years" at bounding box center [669, 298] width 678 height 54
click at [661, 453] on icon at bounding box center [669, 451] width 26 height 34
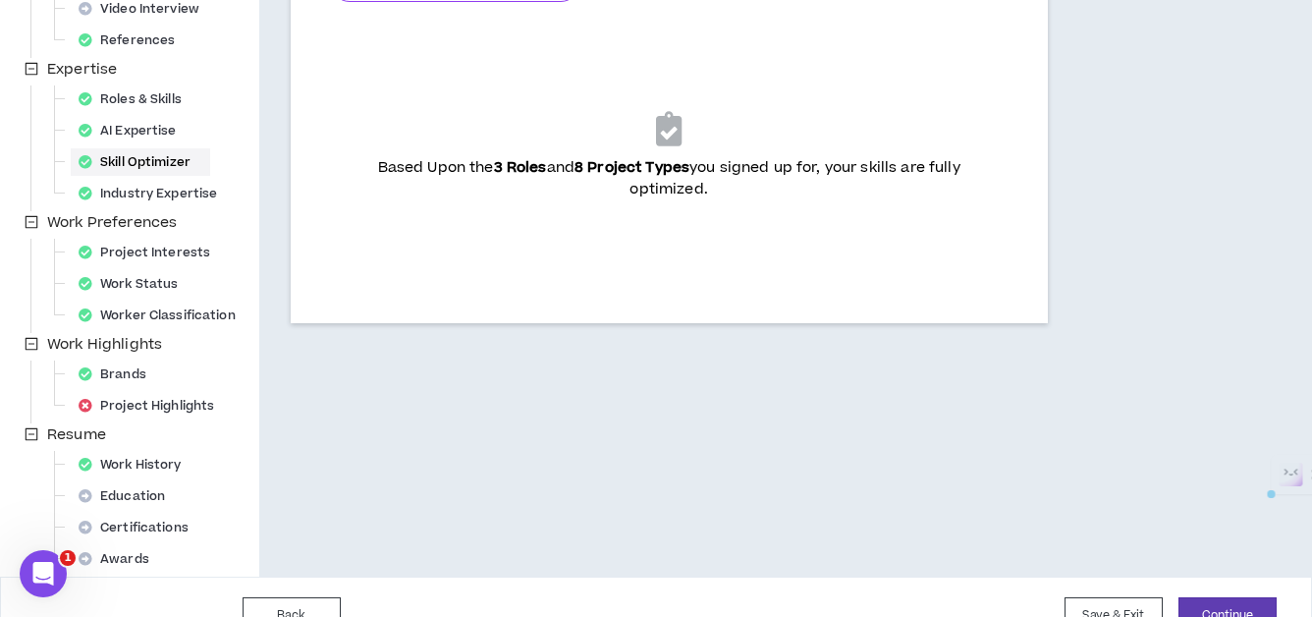
scroll to position [436, 0]
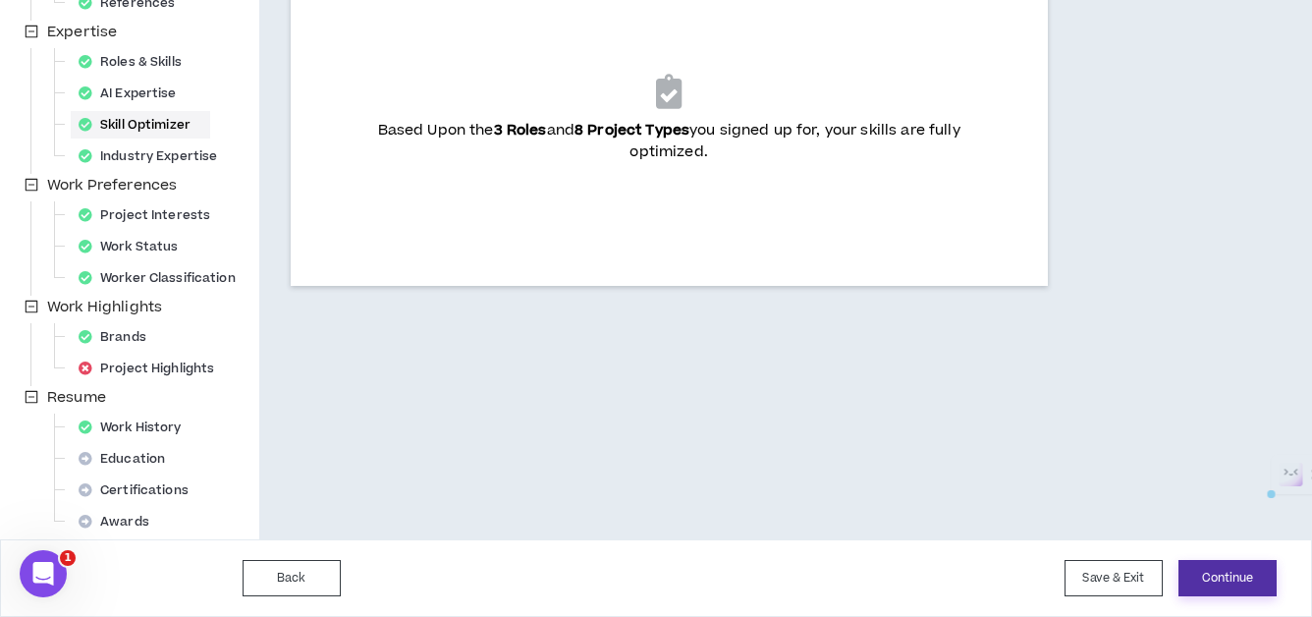
click at [1220, 571] on button "Continue" at bounding box center [1227, 578] width 98 height 36
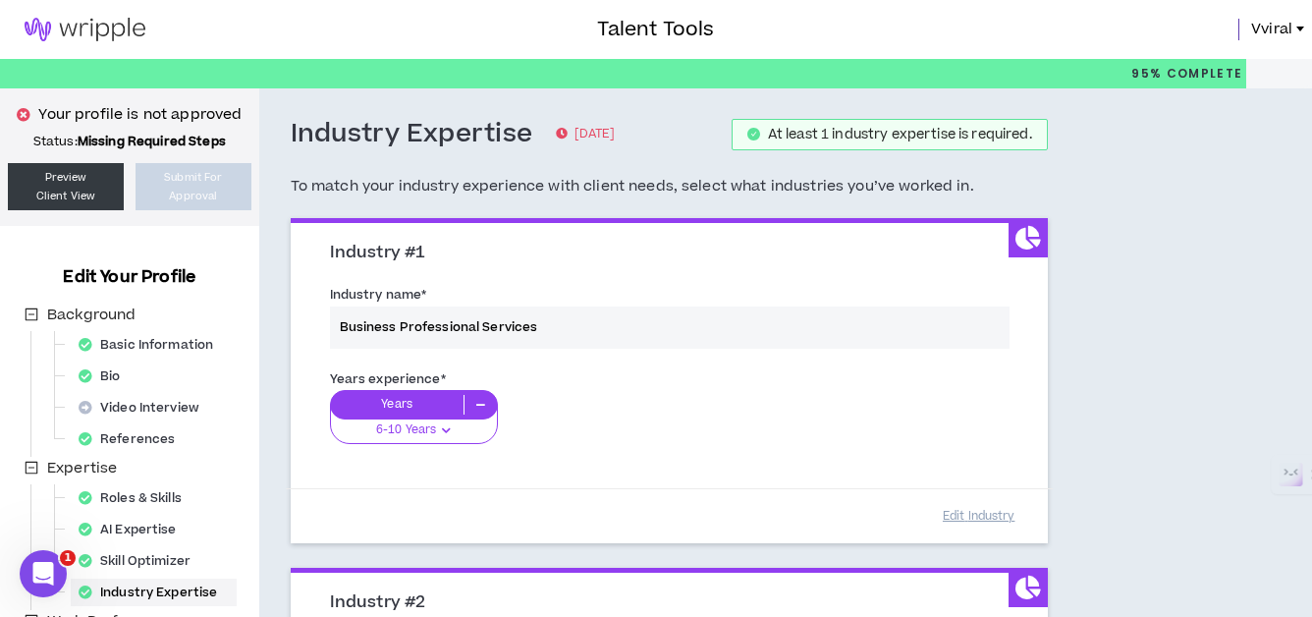
click at [598, 329] on div "Industry name * Business Professional Services" at bounding box center [669, 320] width 708 height 83
click at [594, 320] on div "Industry name * Business Professional Services" at bounding box center [669, 320] width 708 height 83
click at [593, 320] on div "Industry name * Business Professional Services" at bounding box center [669, 320] width 708 height 83
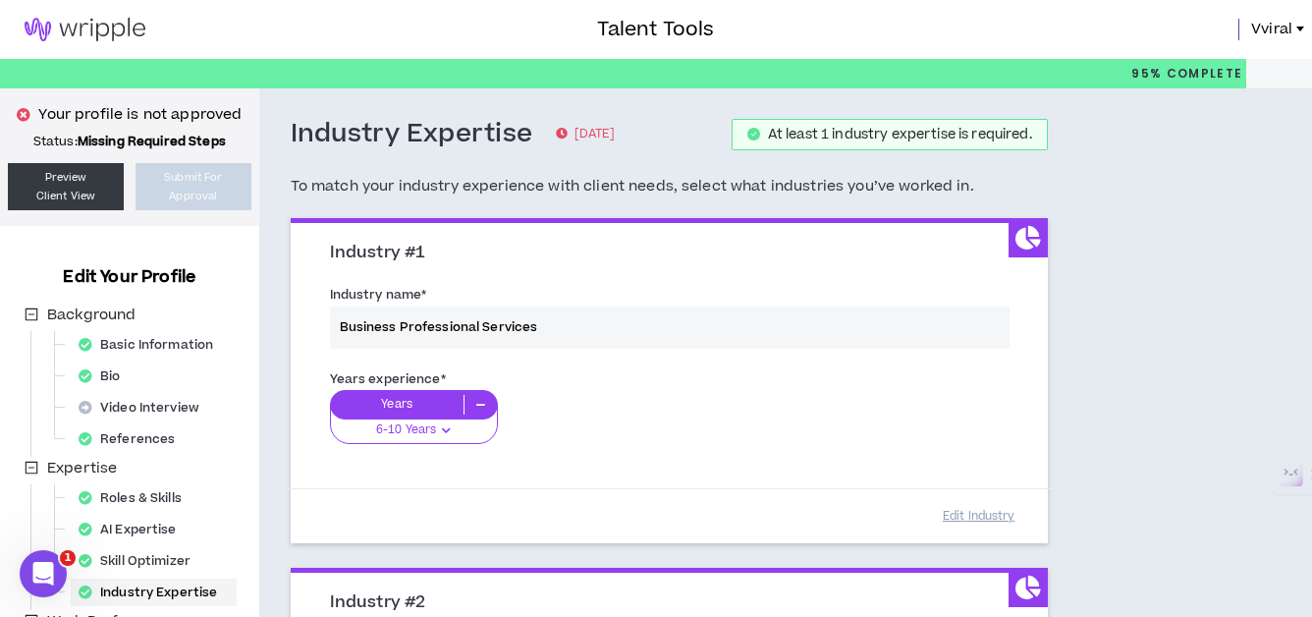
click at [396, 320] on div "Industry name * Business Professional Services" at bounding box center [669, 320] width 708 height 83
click at [660, 322] on div "Industry name * Business Professional Services" at bounding box center [669, 320] width 708 height 83
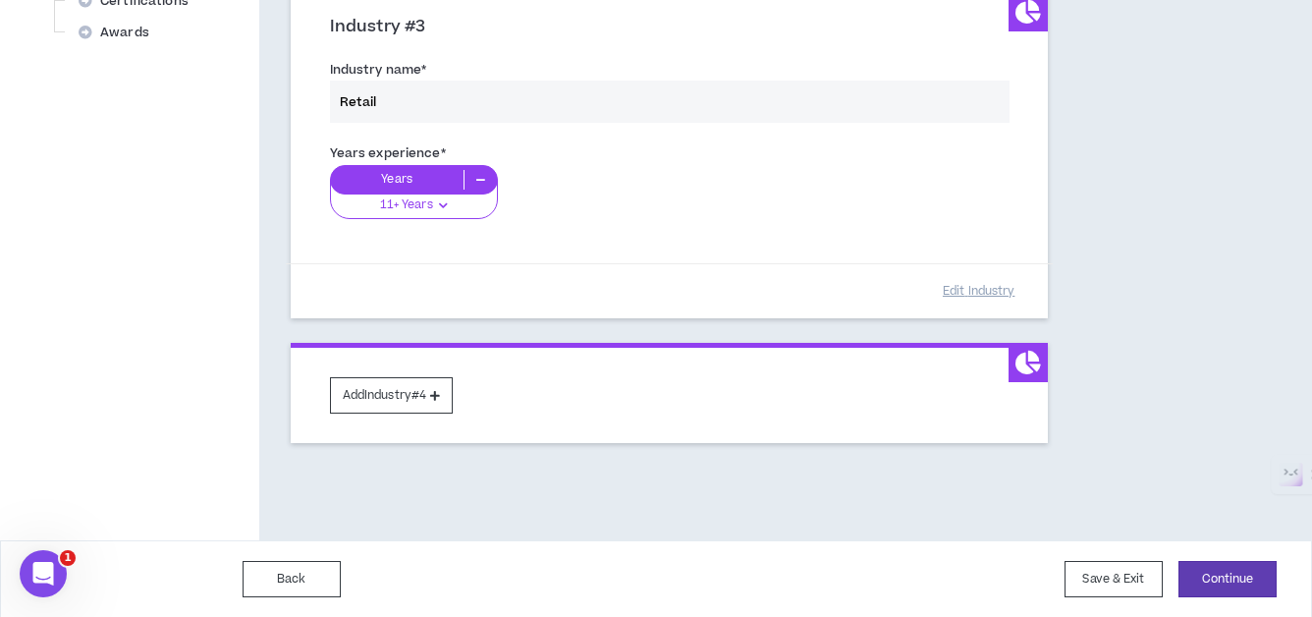
scroll to position [923, 0]
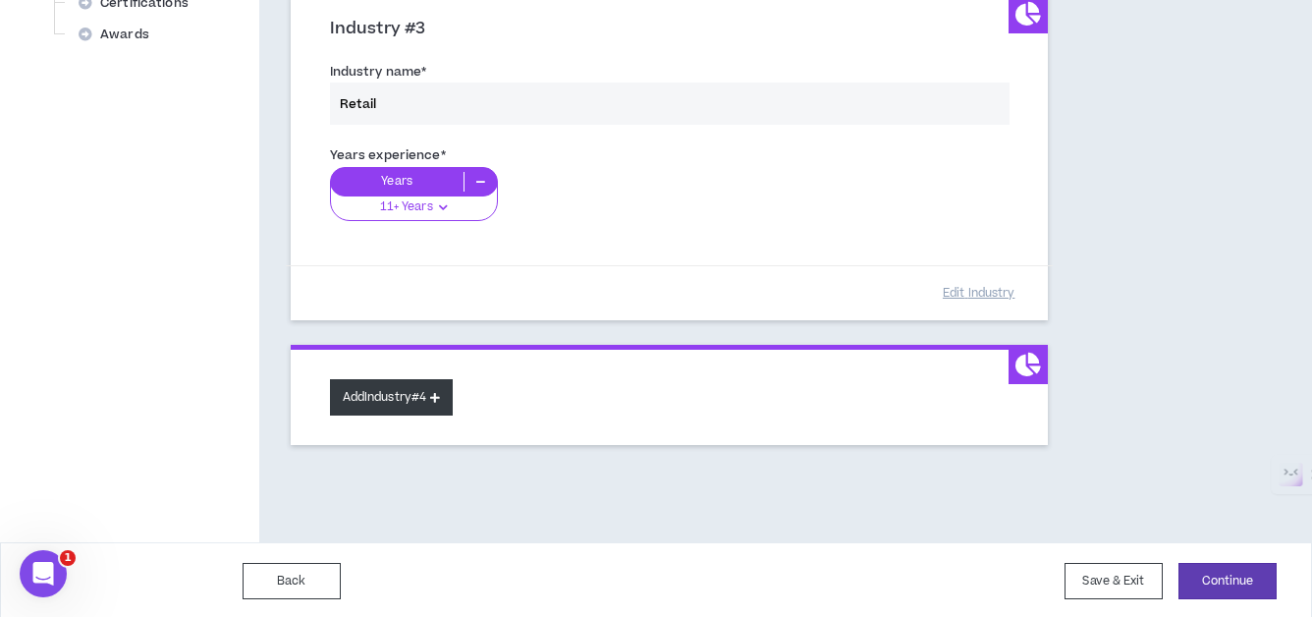
click at [402, 402] on button "Add Industry #4" at bounding box center [392, 397] width 124 height 36
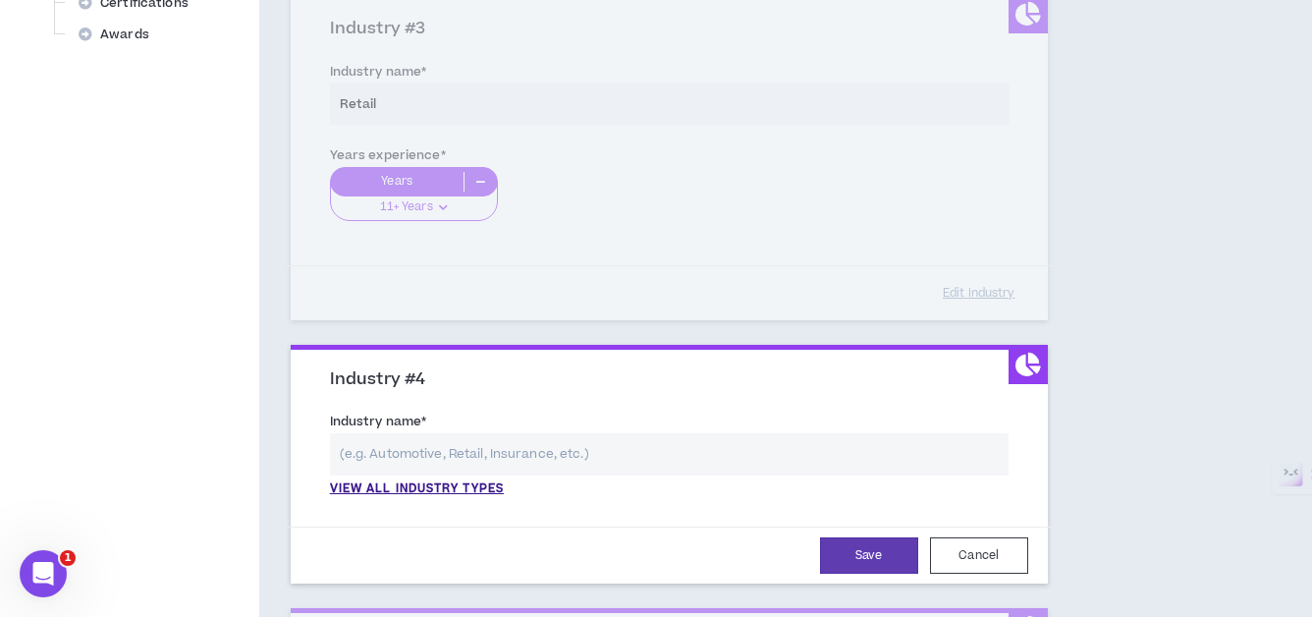
click at [427, 456] on input "text" at bounding box center [669, 454] width 678 height 42
type input "m"
type input "h"
click at [990, 549] on button "Cancel" at bounding box center [979, 555] width 98 height 36
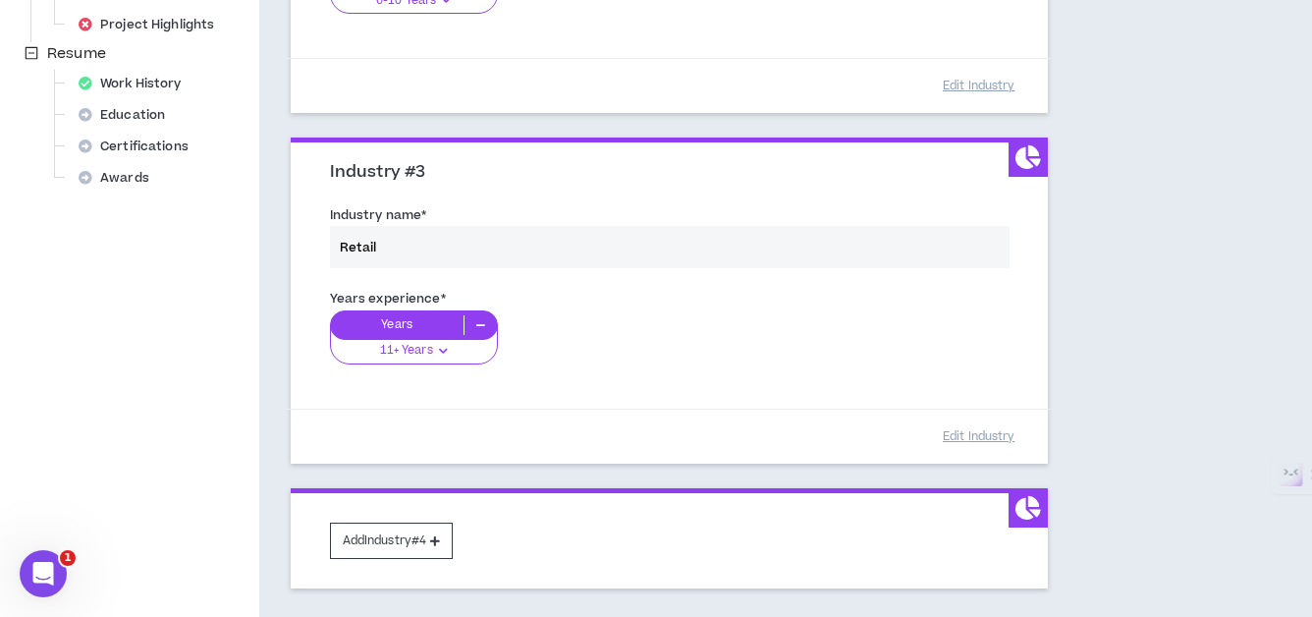
scroll to position [925, 0]
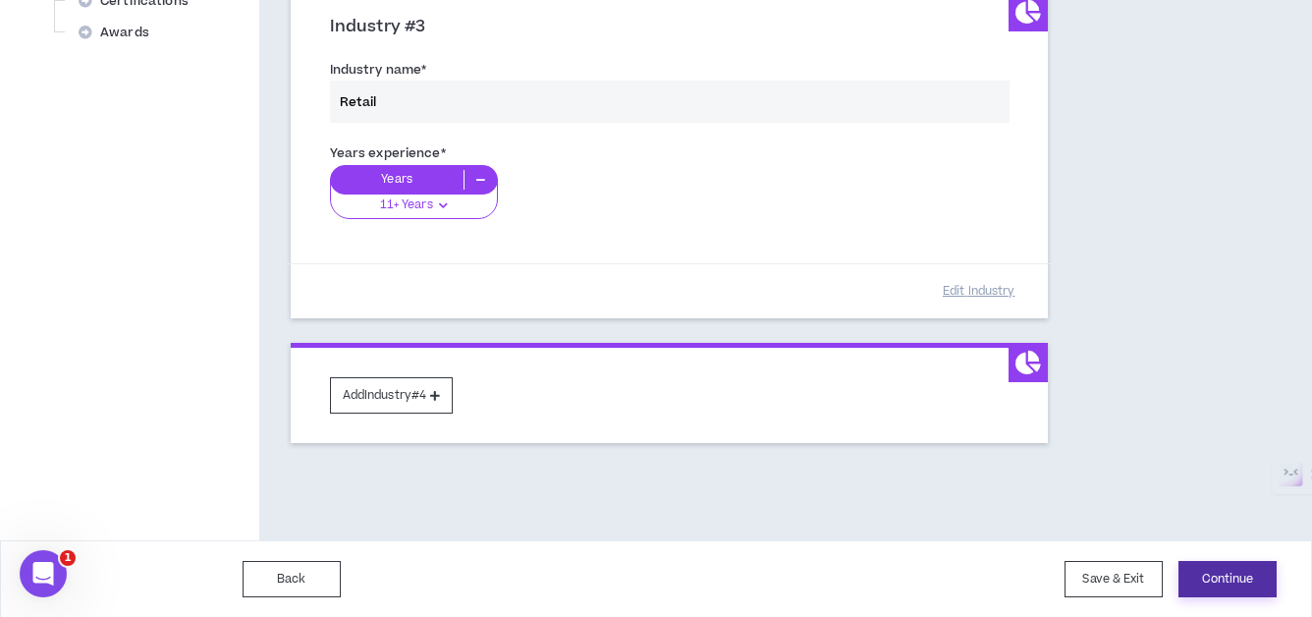
click at [1228, 579] on button "Continue" at bounding box center [1227, 579] width 98 height 36
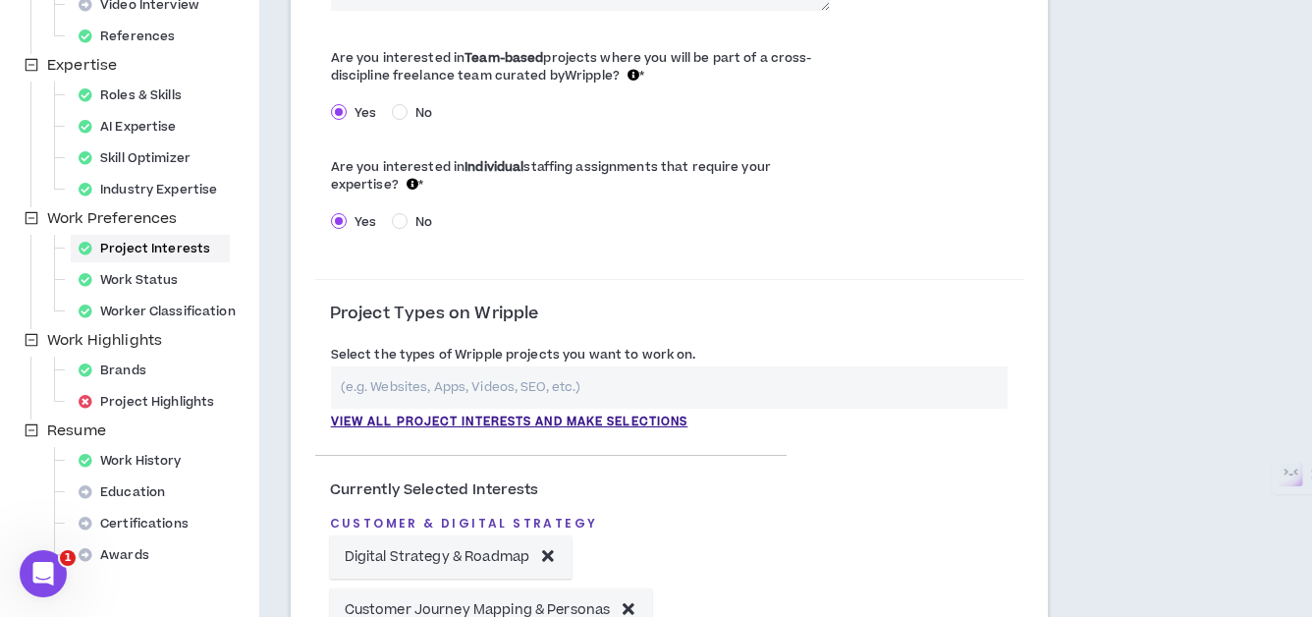
scroll to position [384, 0]
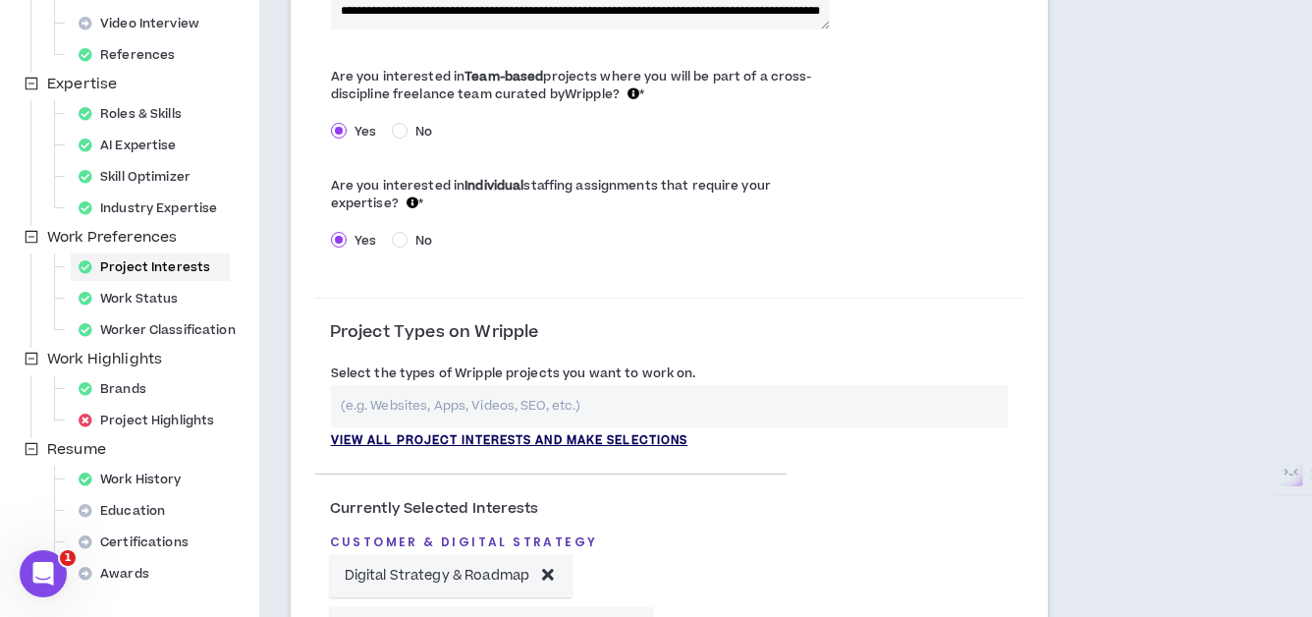
click at [461, 440] on p "View all project interests and make selections" at bounding box center [509, 441] width 357 height 18
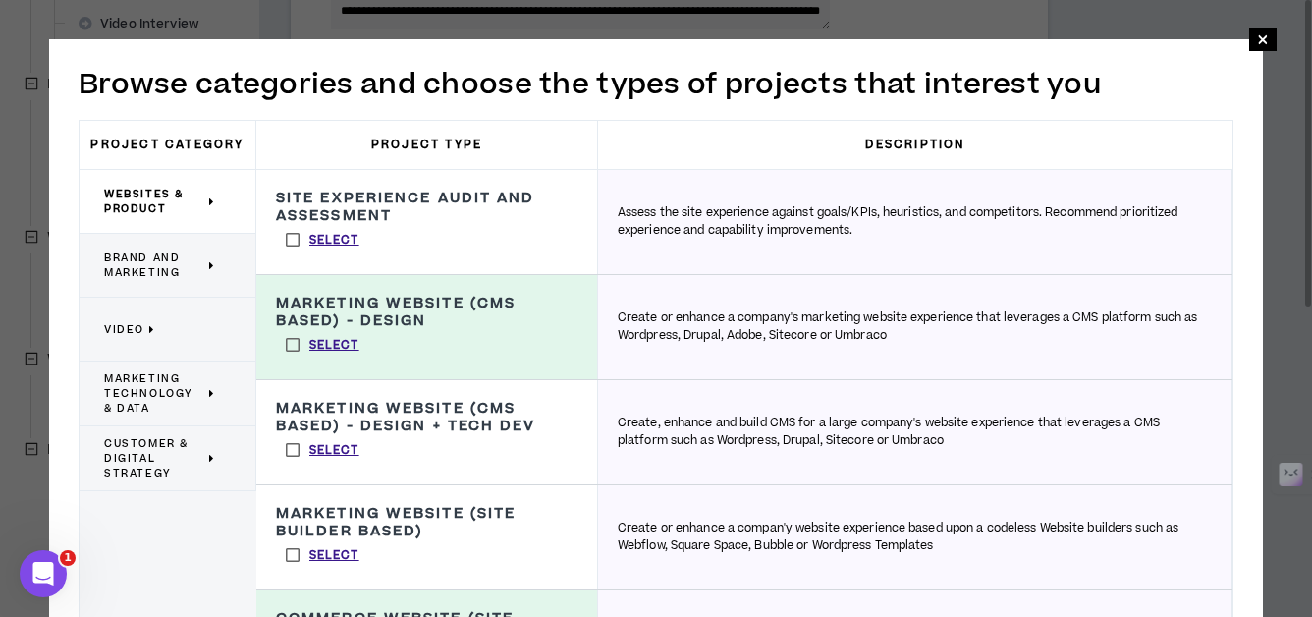
click at [292, 444] on label "Select" at bounding box center [322, 449] width 93 height 29
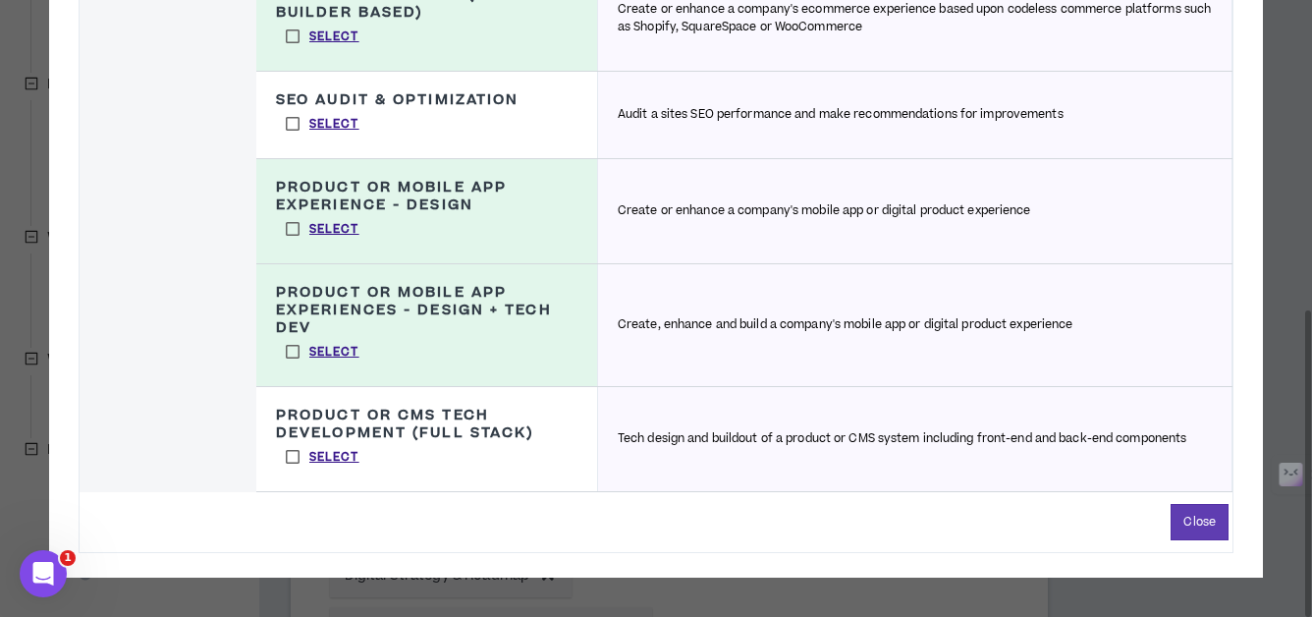
click at [294, 457] on label "Select" at bounding box center [322, 456] width 93 height 29
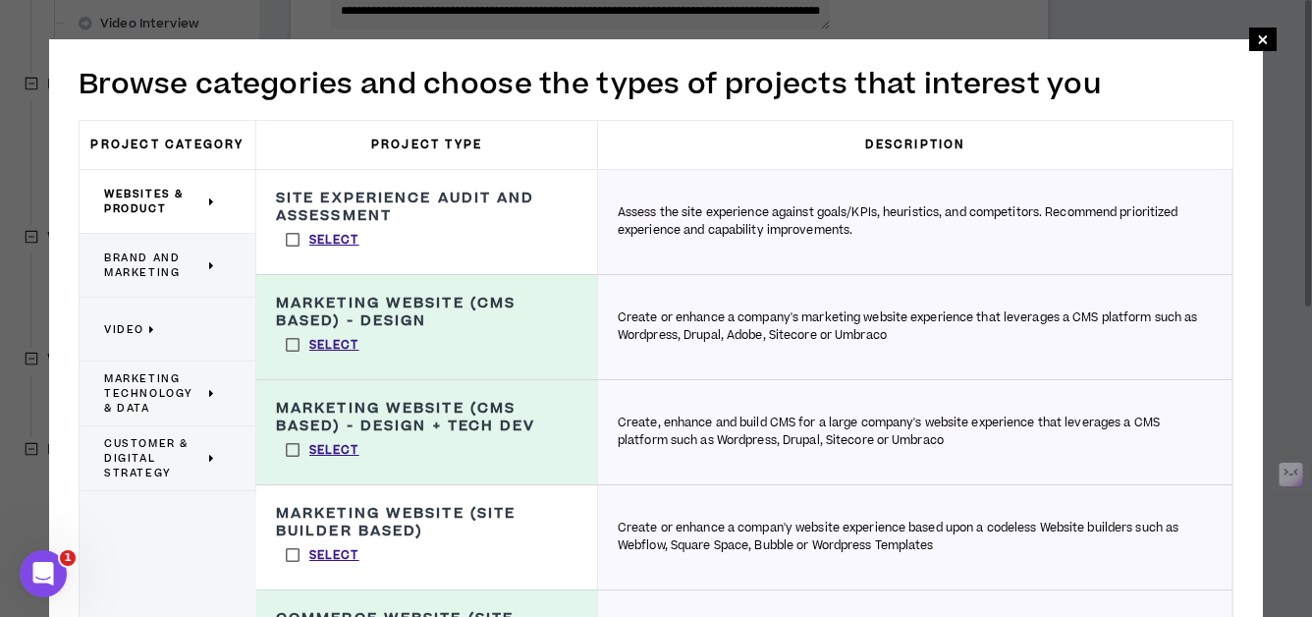
click at [130, 274] on span "Brand and Marketing" at bounding box center [154, 264] width 100 height 29
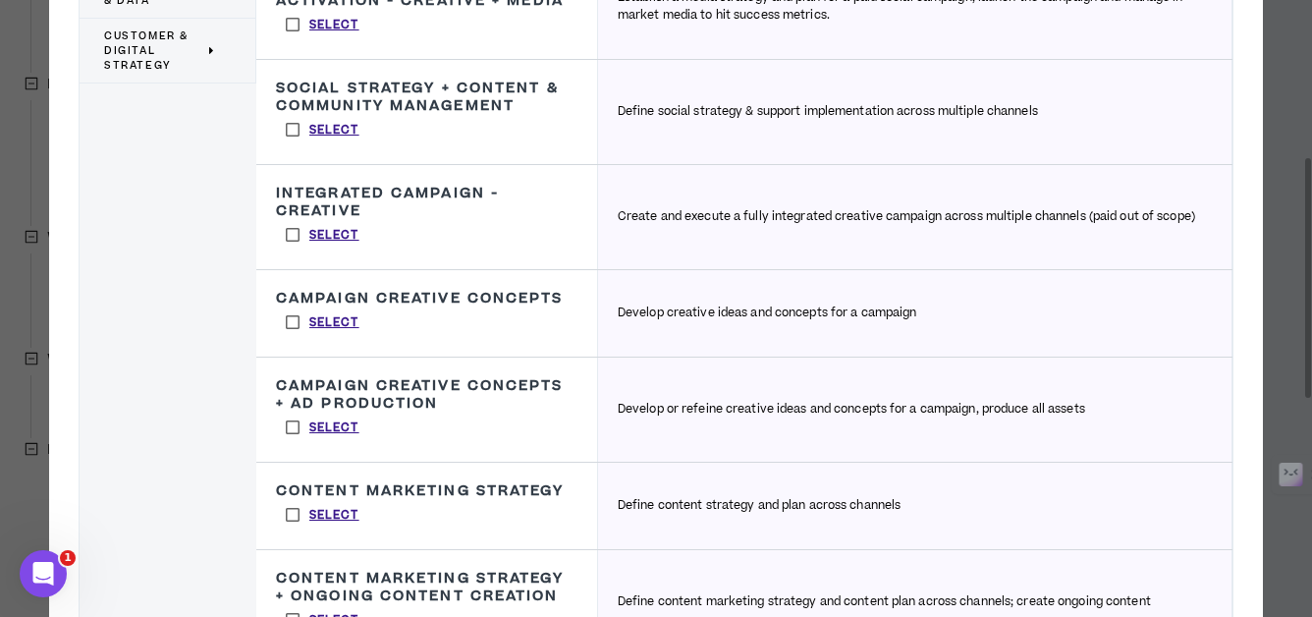
click at [297, 324] on label "Select" at bounding box center [322, 321] width 93 height 29
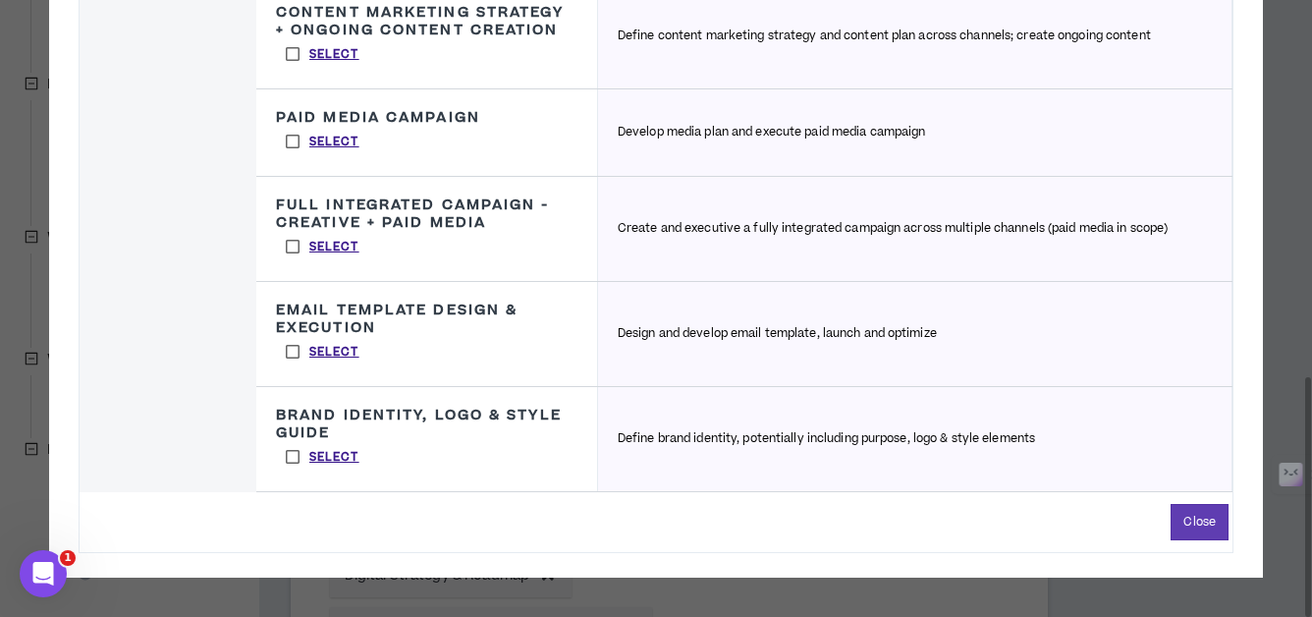
click at [294, 456] on label "Select" at bounding box center [322, 456] width 93 height 29
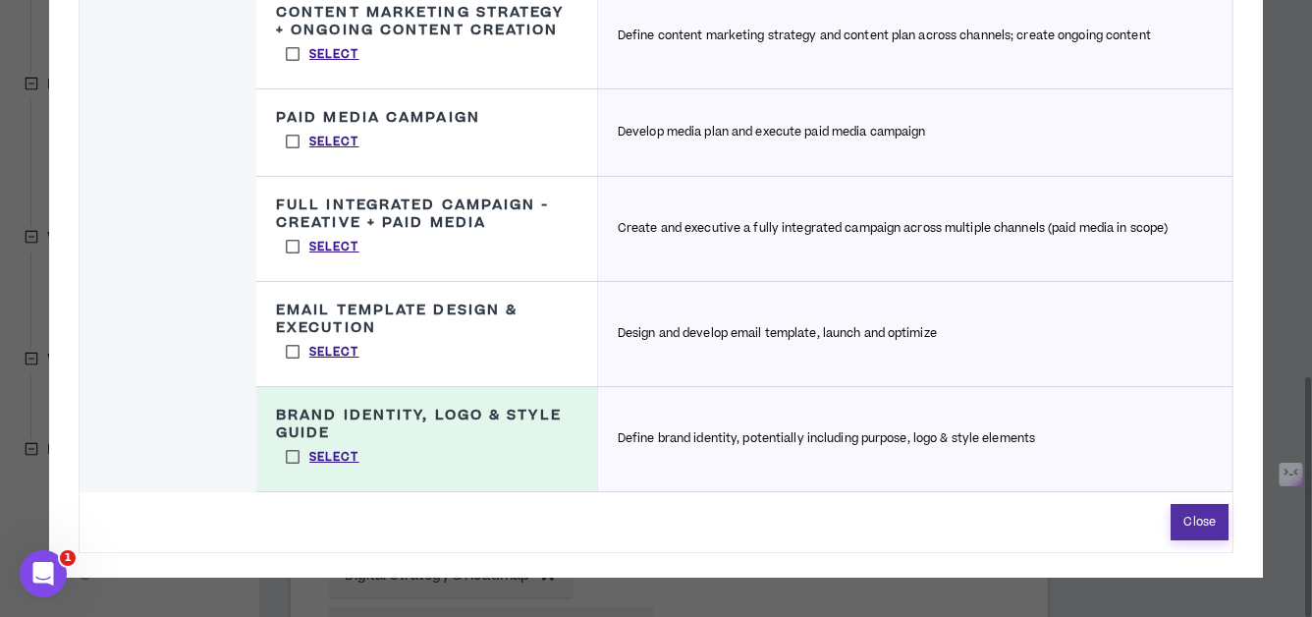
click at [1185, 527] on button "Close" at bounding box center [1199, 522] width 58 height 36
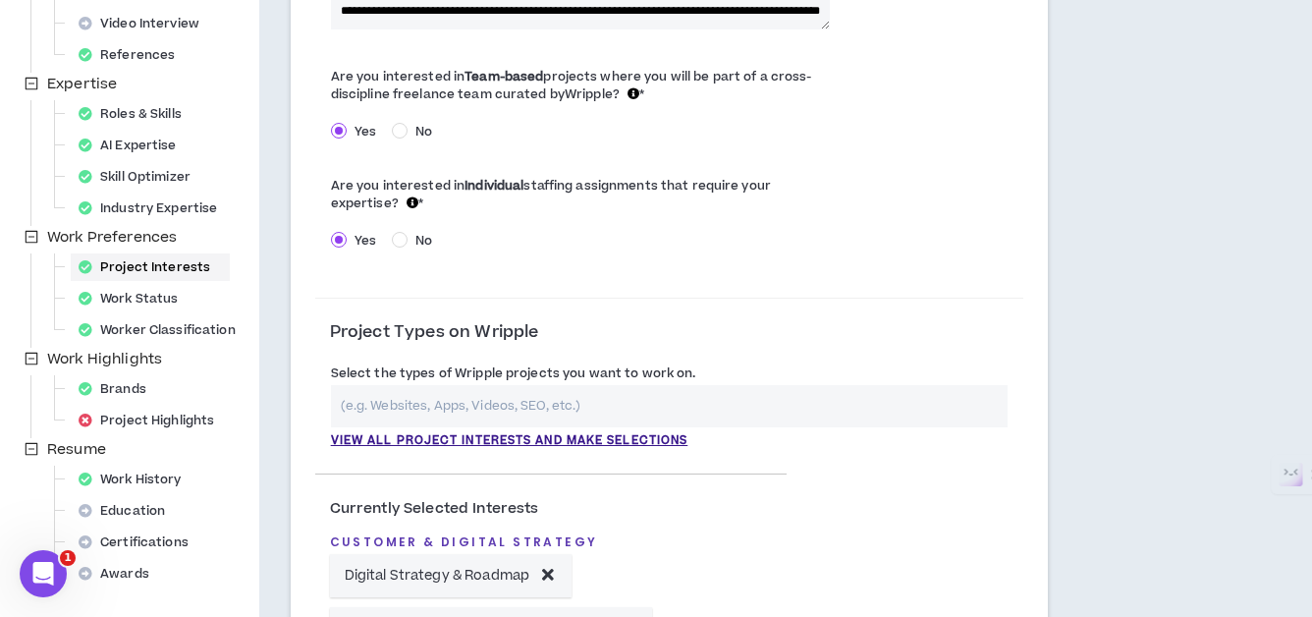
scroll to position [383, 0]
click at [467, 394] on input "text" at bounding box center [669, 407] width 676 height 42
click at [452, 445] on p "View all project interests and make selections" at bounding box center [509, 442] width 357 height 18
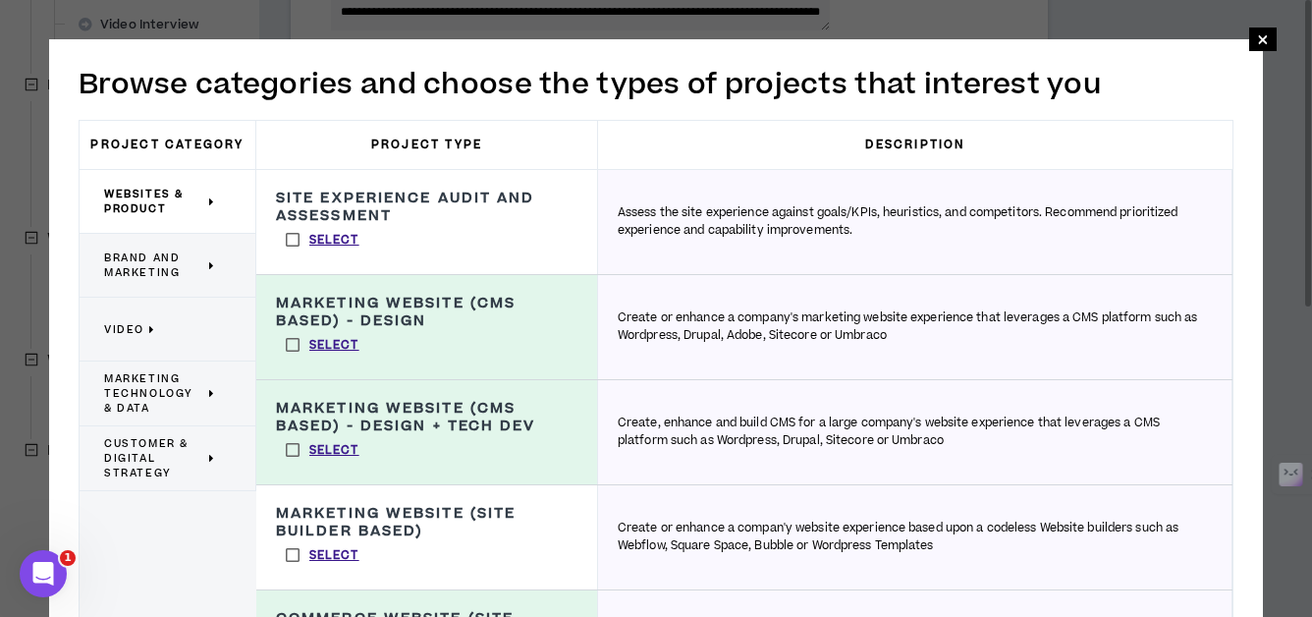
click at [163, 389] on span "Marketing Technology & Data" at bounding box center [154, 393] width 100 height 44
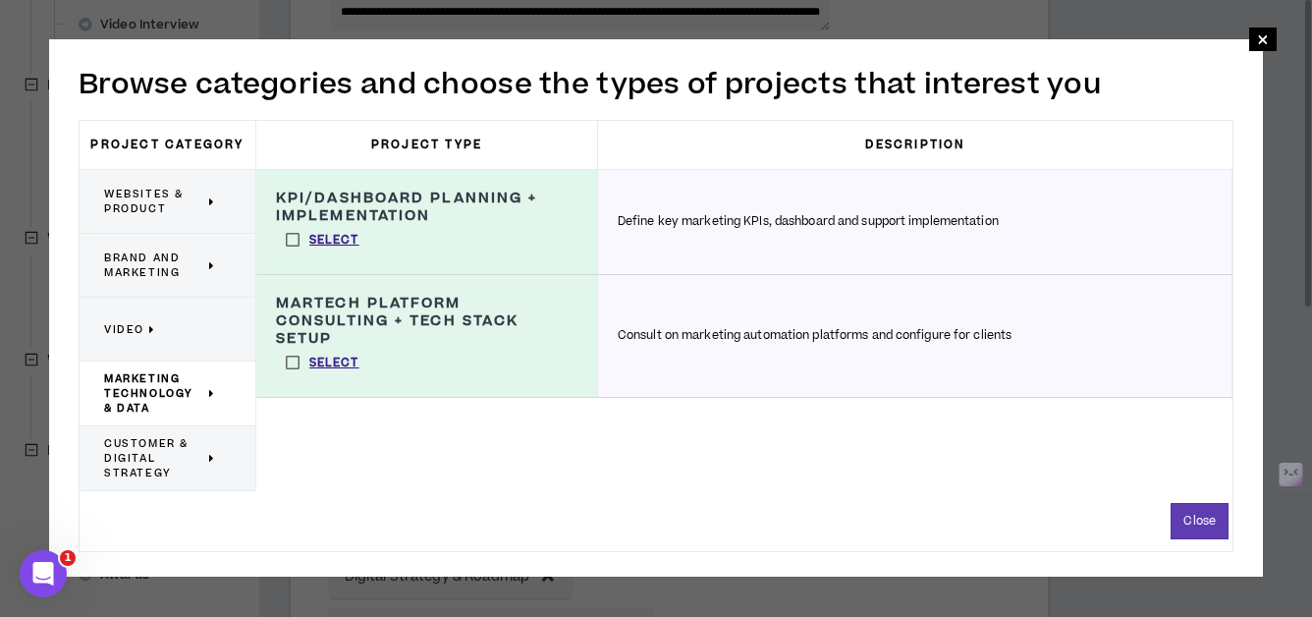
click at [134, 462] on span "Customer & Digital Strategy" at bounding box center [154, 458] width 100 height 44
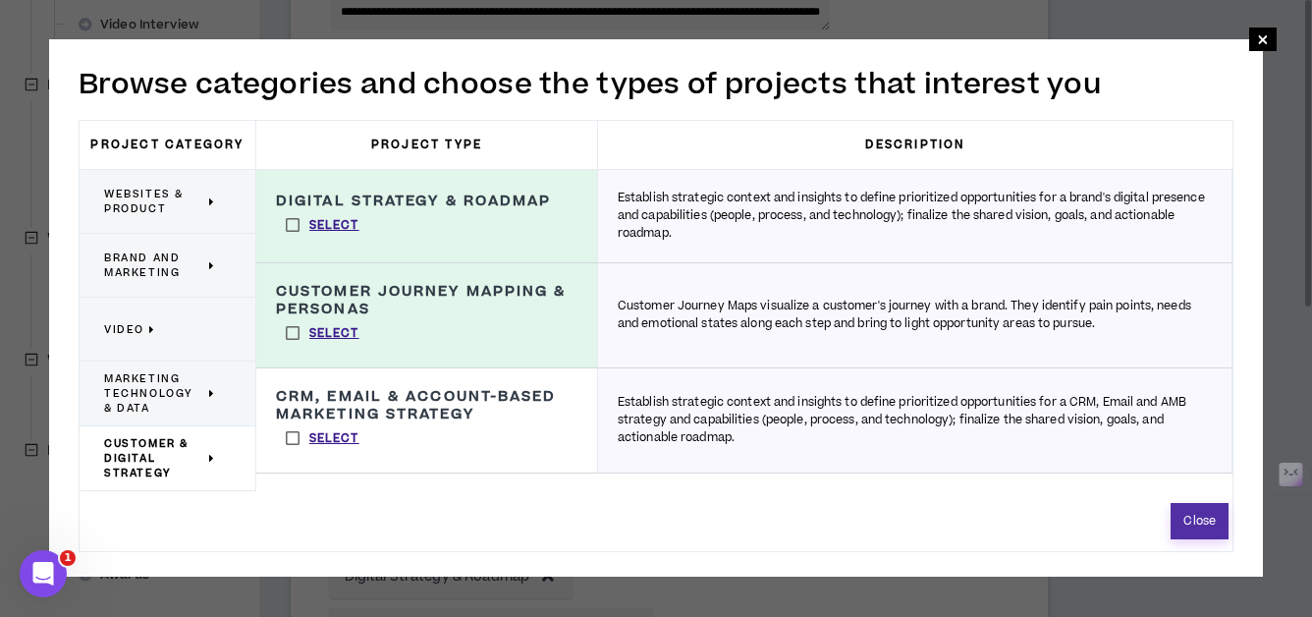
click at [1201, 530] on button "Close" at bounding box center [1199, 521] width 58 height 36
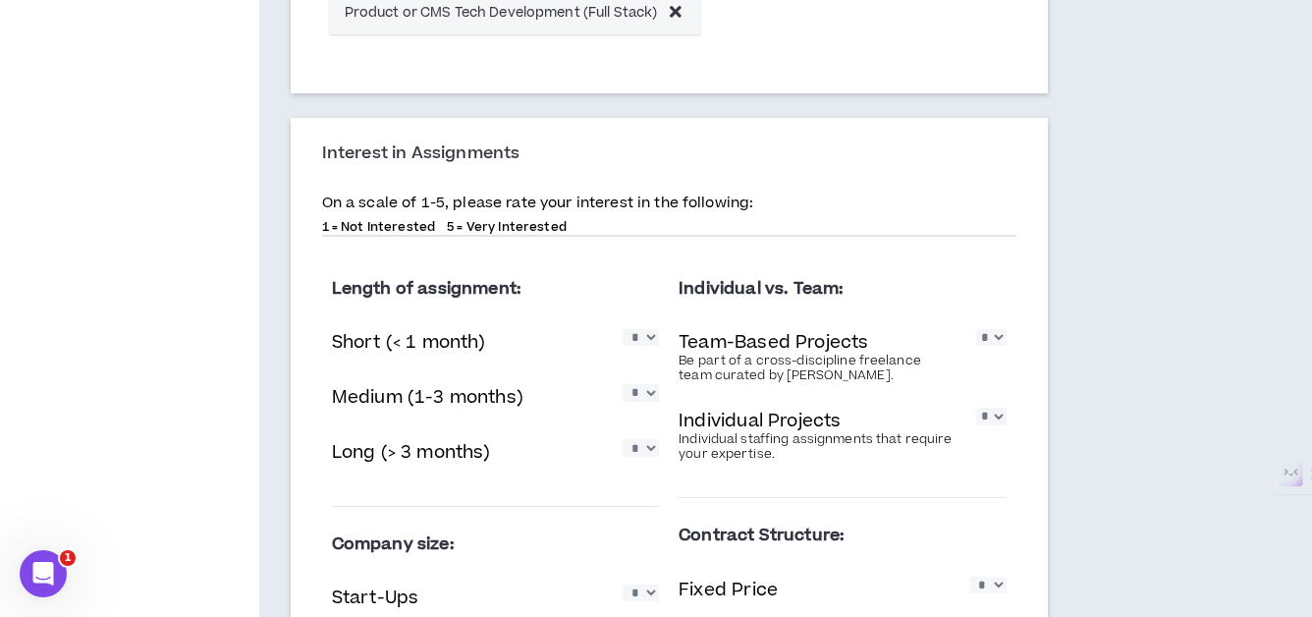
scroll to position [1624, 0]
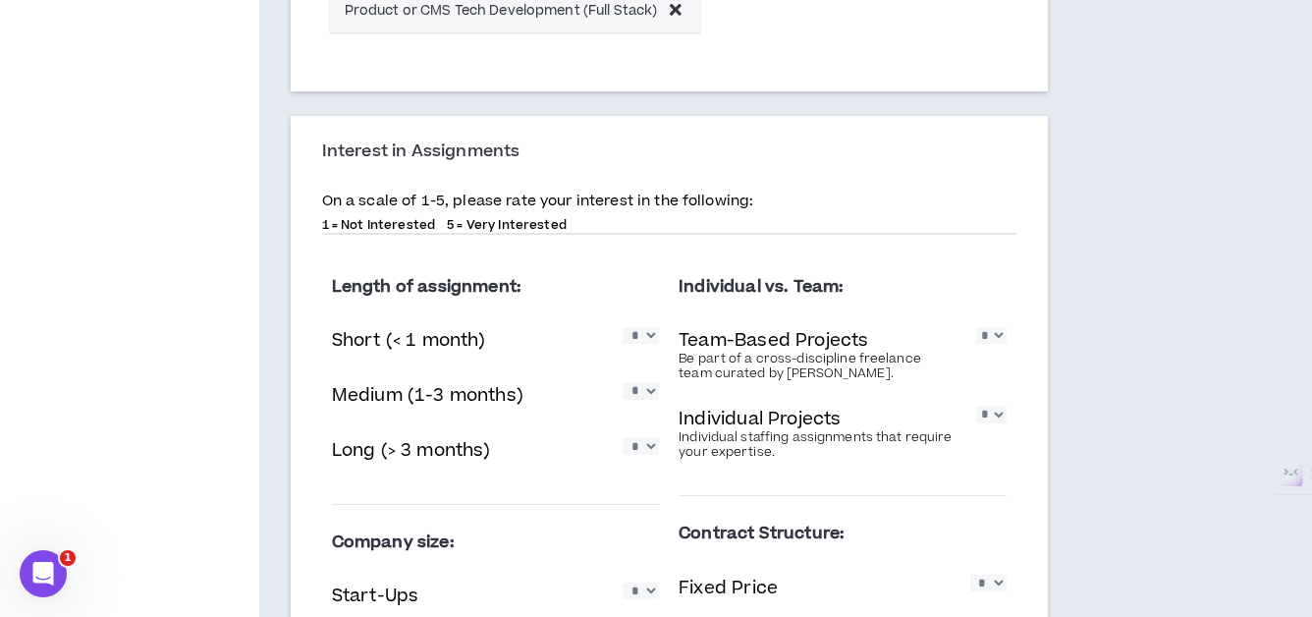
click at [643, 340] on select "* * * * *" at bounding box center [640, 335] width 36 height 17
select select "*"
click at [622, 328] on select "* * * * *" at bounding box center [640, 335] width 36 height 17
click at [645, 396] on select "* * * * *" at bounding box center [640, 390] width 36 height 17
select select "*"
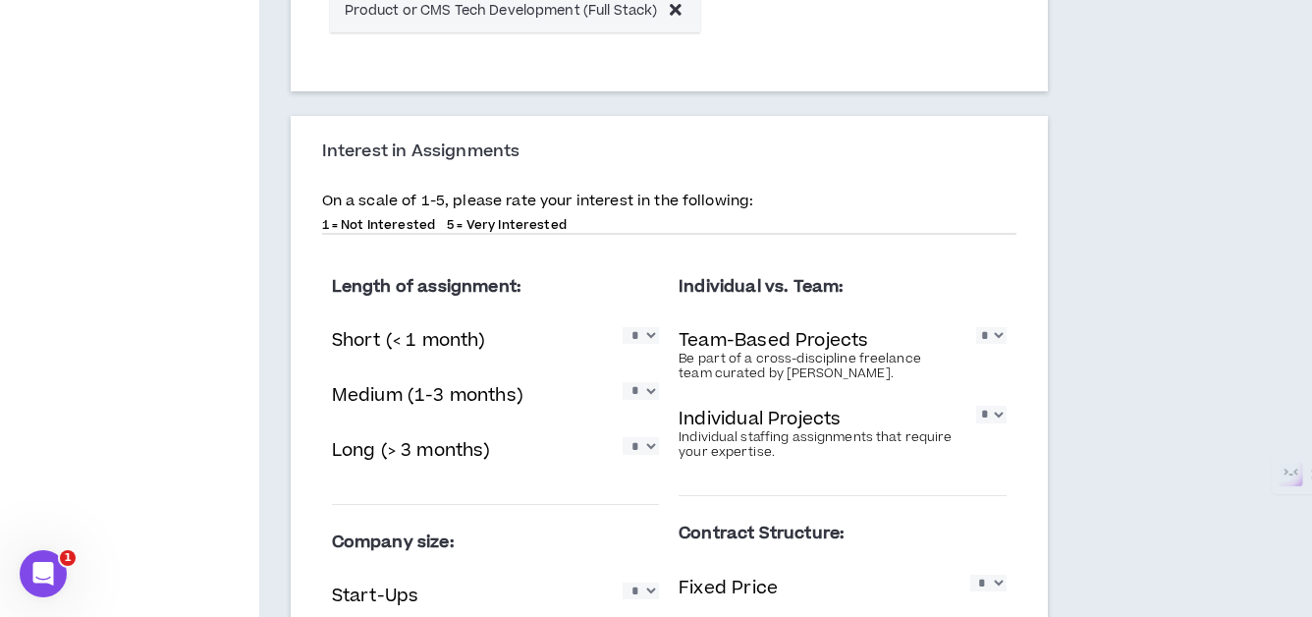
click at [622, 383] on select "* * * * *" at bounding box center [640, 390] width 36 height 17
click at [638, 449] on select "* * * * *" at bounding box center [640, 445] width 36 height 17
select select "*"
click at [622, 438] on select "* * * * *" at bounding box center [640, 445] width 36 height 17
click at [994, 340] on select "* * * * *" at bounding box center [990, 335] width 29 height 17
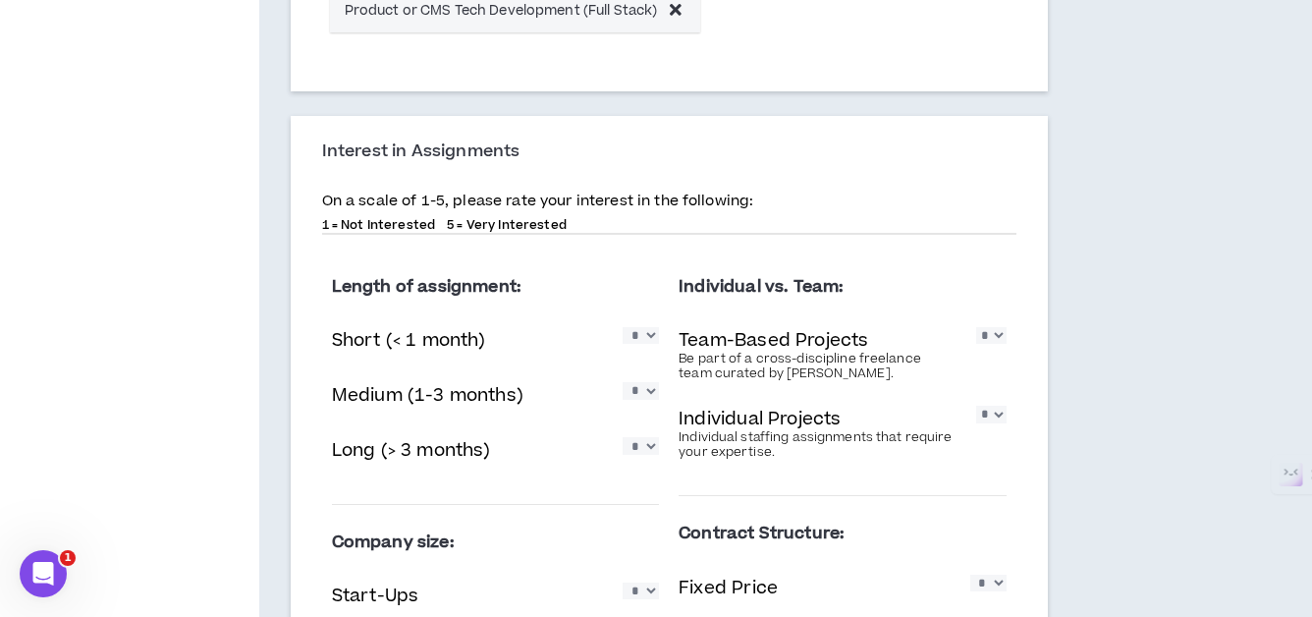
select select "*"
click at [976, 328] on select "* * * * *" at bounding box center [990, 335] width 29 height 17
click at [990, 418] on select "* * * * *" at bounding box center [990, 413] width 29 height 17
select select "*"
click at [976, 406] on select "* * * * *" at bounding box center [990, 413] width 29 height 17
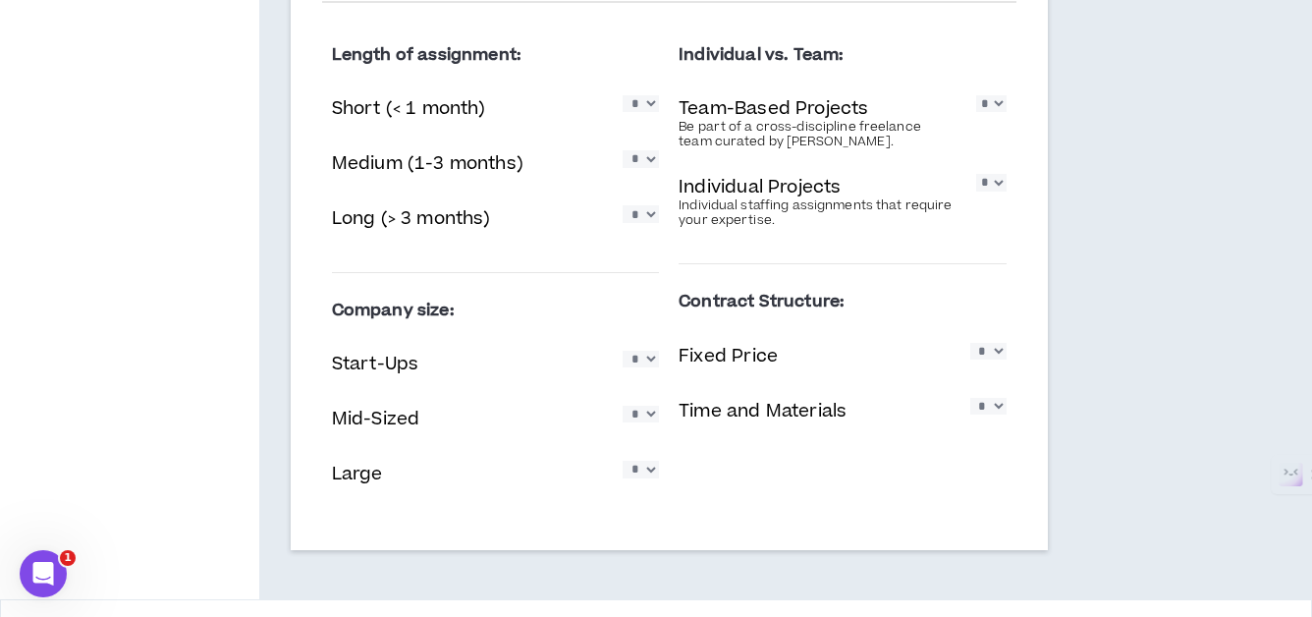
scroll to position [1916, 0]
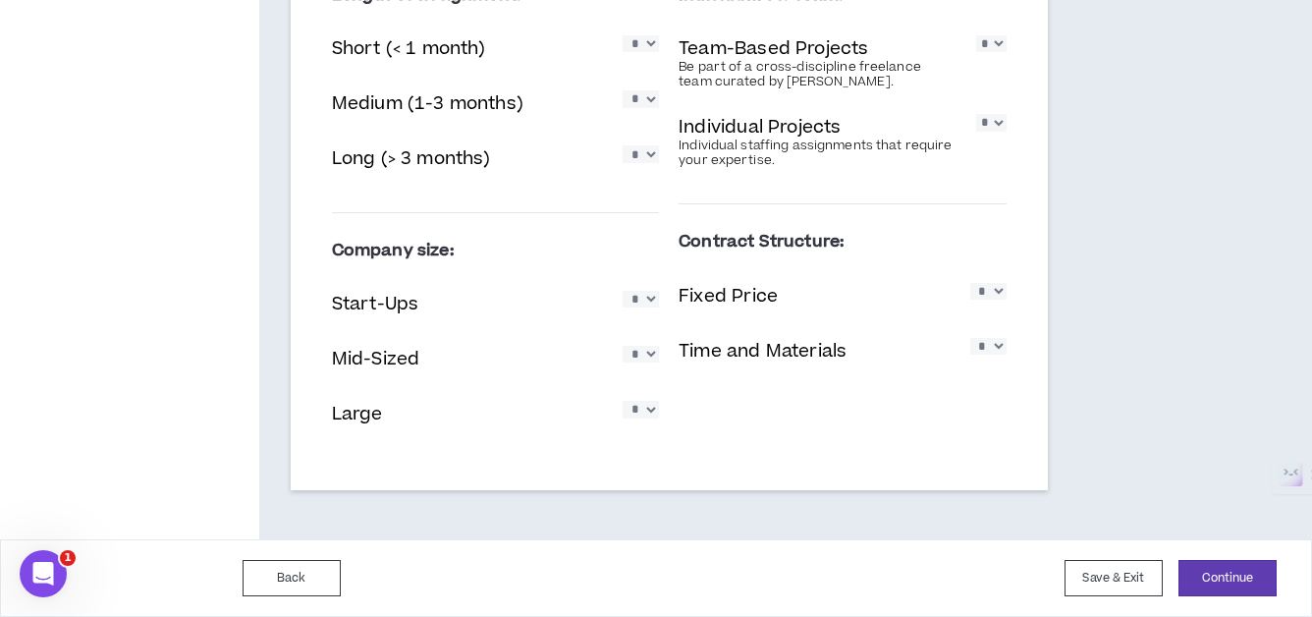
click at [637, 304] on select "* * * * *" at bounding box center [640, 299] width 36 height 17
select select "*"
click at [622, 291] on select "* * * * *" at bounding box center [640, 299] width 36 height 17
click at [642, 359] on select "* * * * *" at bounding box center [640, 354] width 36 height 17
select select "*"
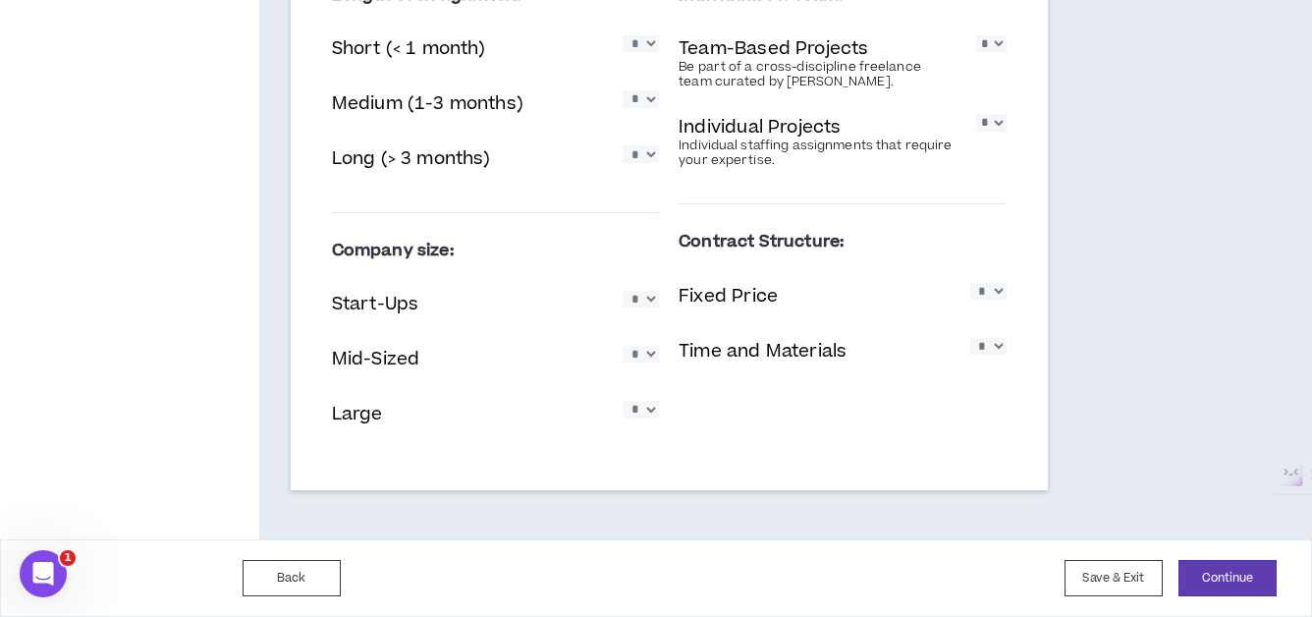
click at [622, 346] on select "* * * * *" at bounding box center [640, 354] width 36 height 17
click at [648, 297] on select "* * * * *" at bounding box center [640, 299] width 36 height 17
select select "*"
click at [622, 291] on select "* * * * *" at bounding box center [640, 299] width 36 height 17
click at [640, 417] on select "* * * * *" at bounding box center [640, 409] width 36 height 17
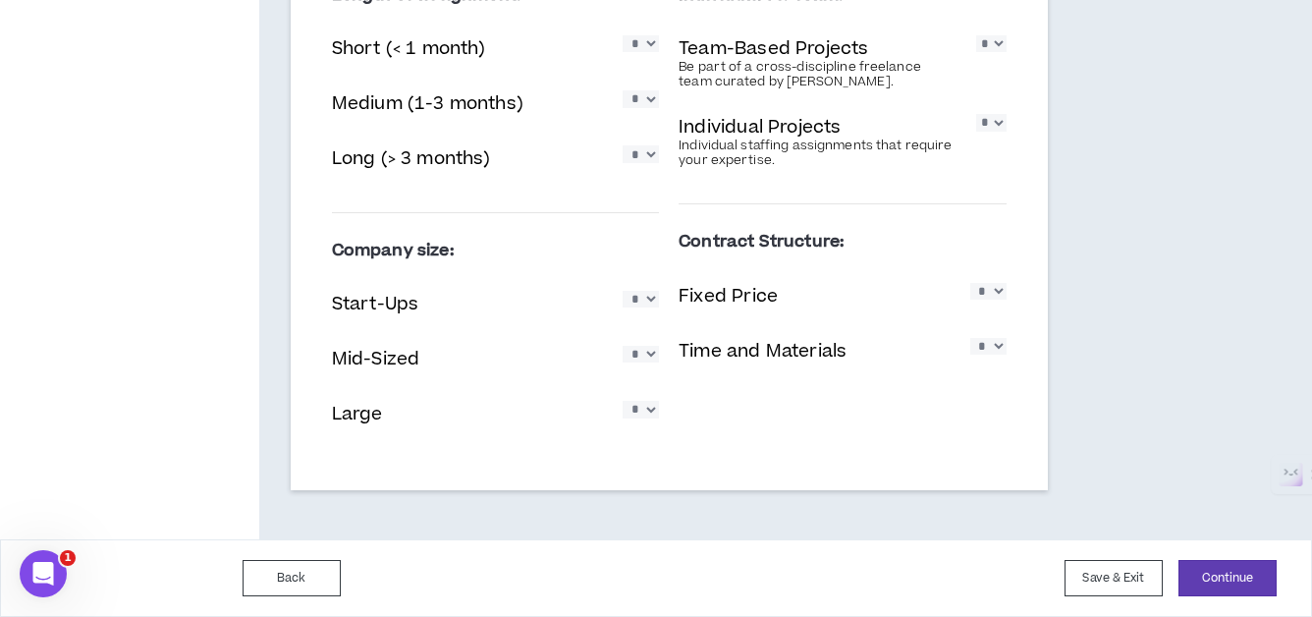
select select "*"
click at [622, 401] on select "* * * * *" at bounding box center [640, 409] width 36 height 17
click at [994, 287] on select "* * * * *" at bounding box center [988, 291] width 36 height 17
click at [970, 283] on select "* * * * *" at bounding box center [988, 291] width 36 height 17
click at [992, 295] on select "* * * * *" at bounding box center [988, 291] width 36 height 17
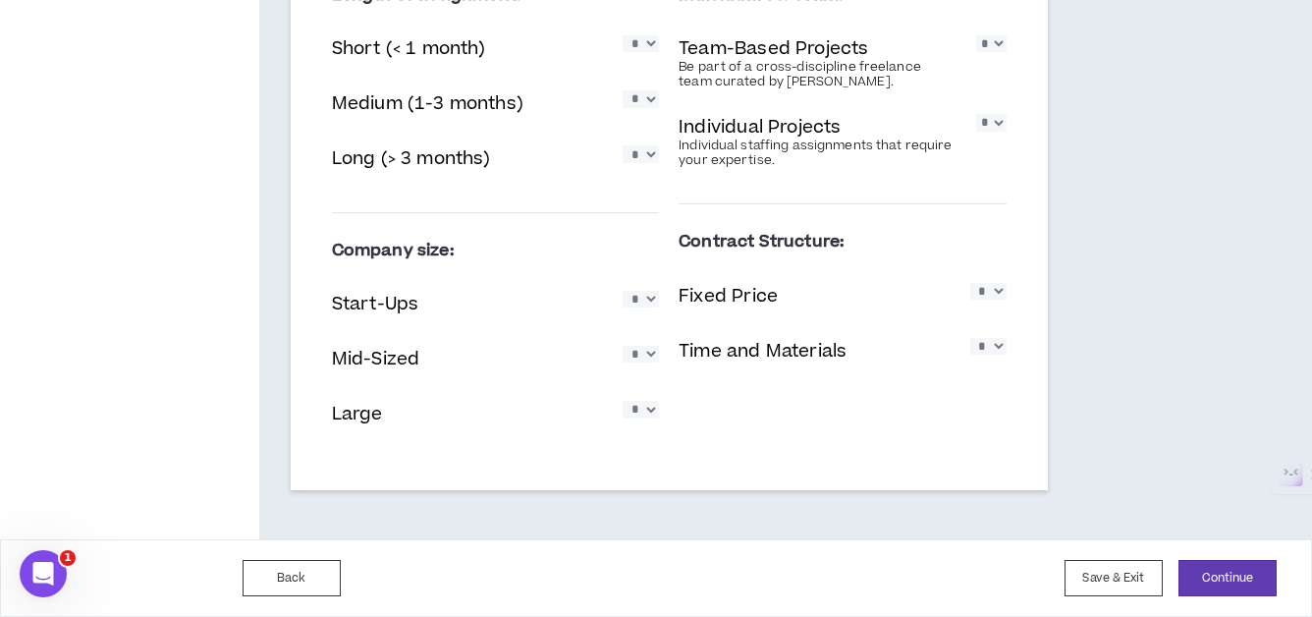
select select "*"
click at [970, 283] on select "* * * * *" at bounding box center [988, 291] width 36 height 17
click at [993, 347] on select "* * * * *" at bounding box center [988, 346] width 36 height 17
select select "*"
click at [970, 338] on select "* * * * *" at bounding box center [988, 346] width 36 height 17
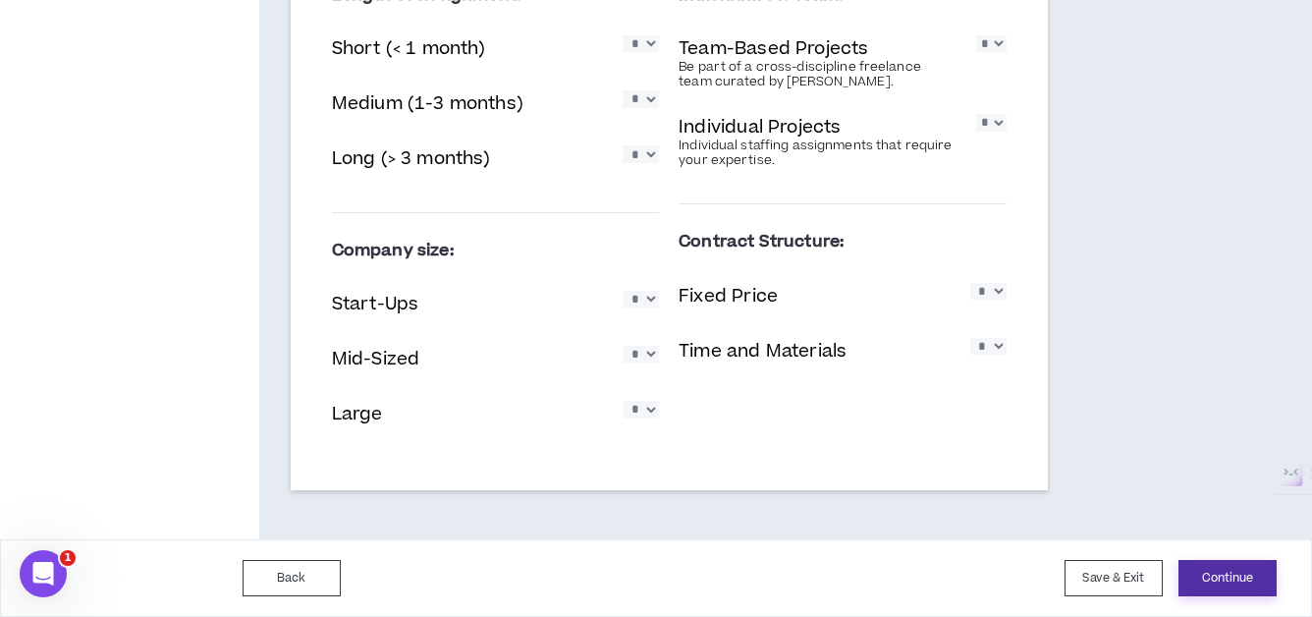
click at [1218, 575] on button "Continue" at bounding box center [1227, 578] width 98 height 36
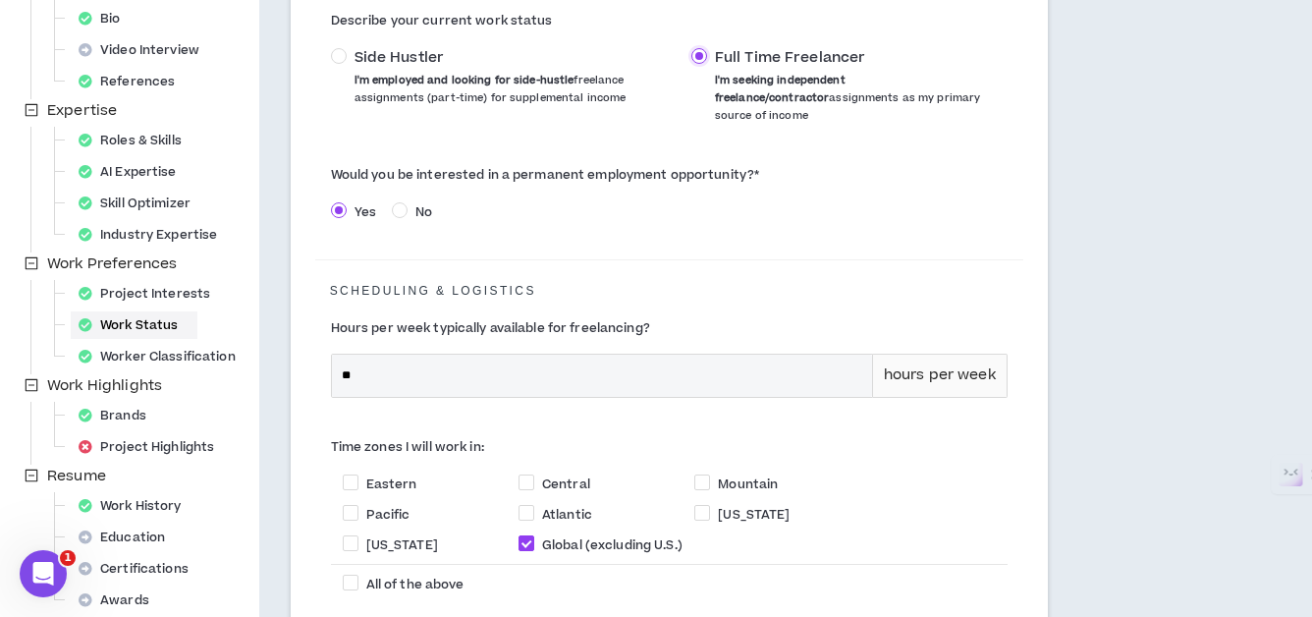
scroll to position [359, 0]
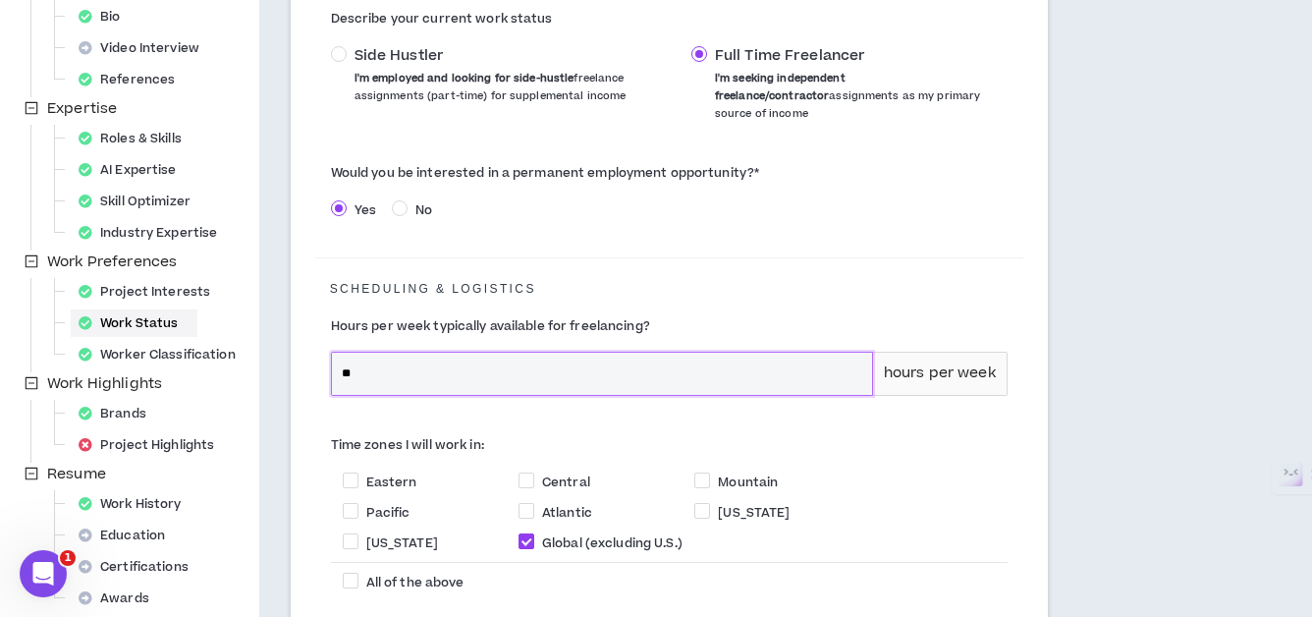
click at [487, 354] on input "**" at bounding box center [602, 373] width 540 height 42
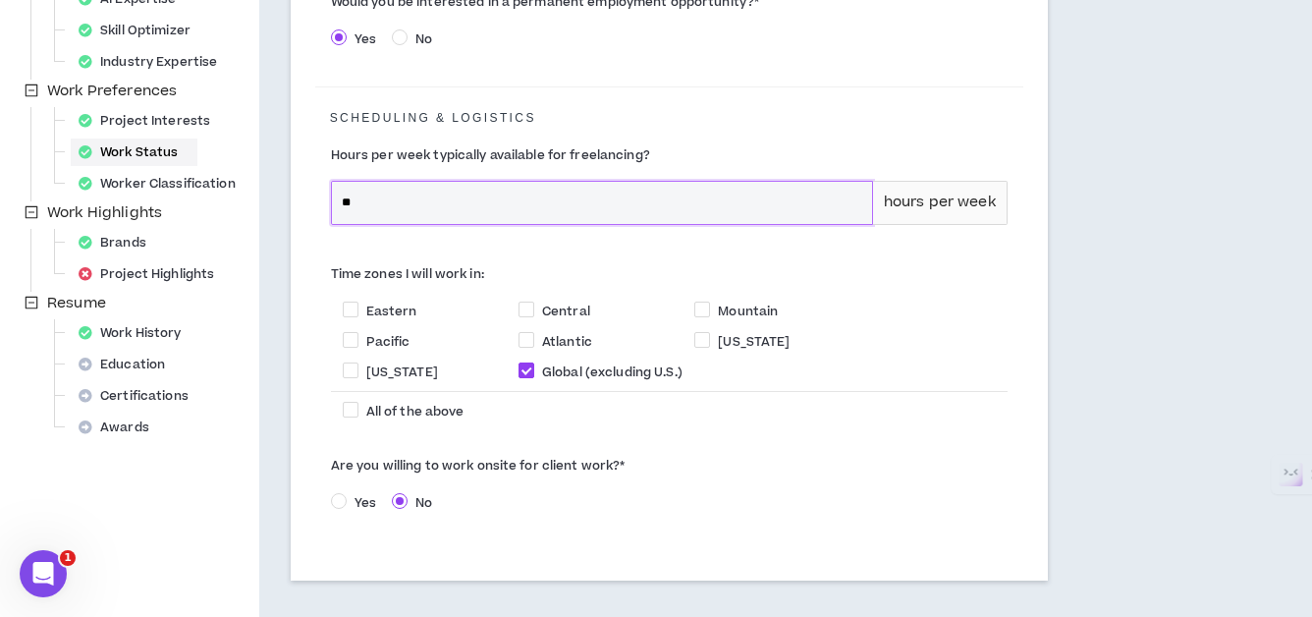
scroll to position [629, 0]
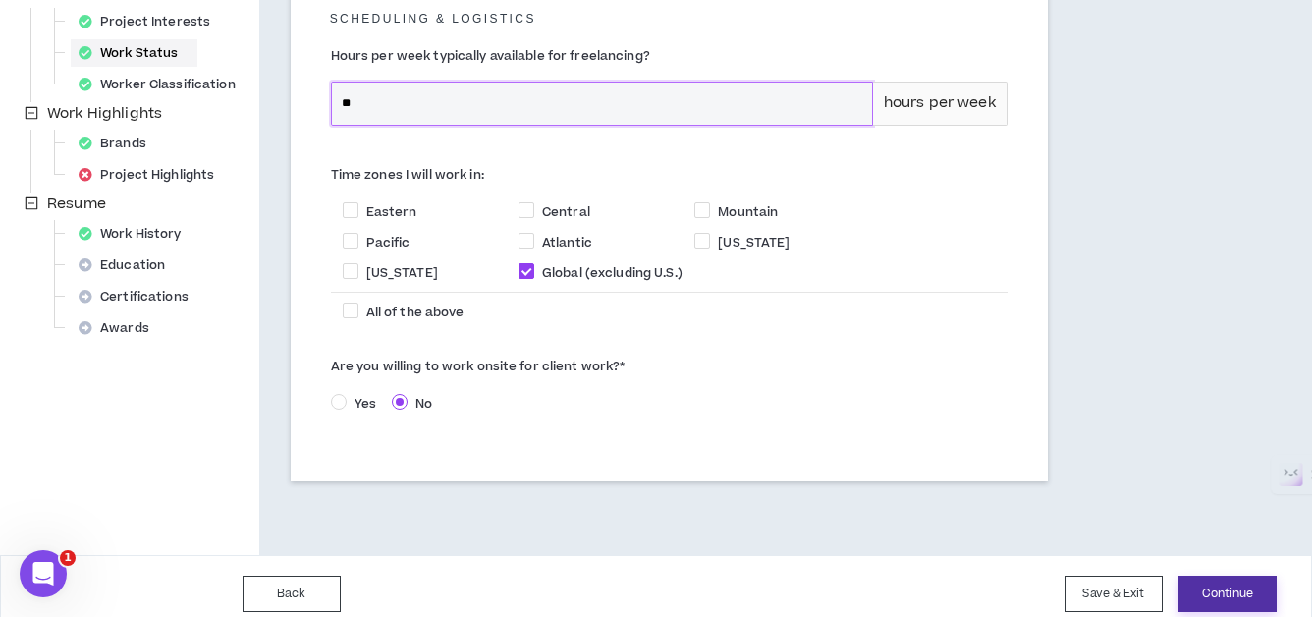
click at [1221, 576] on button "Continue" at bounding box center [1227, 593] width 98 height 36
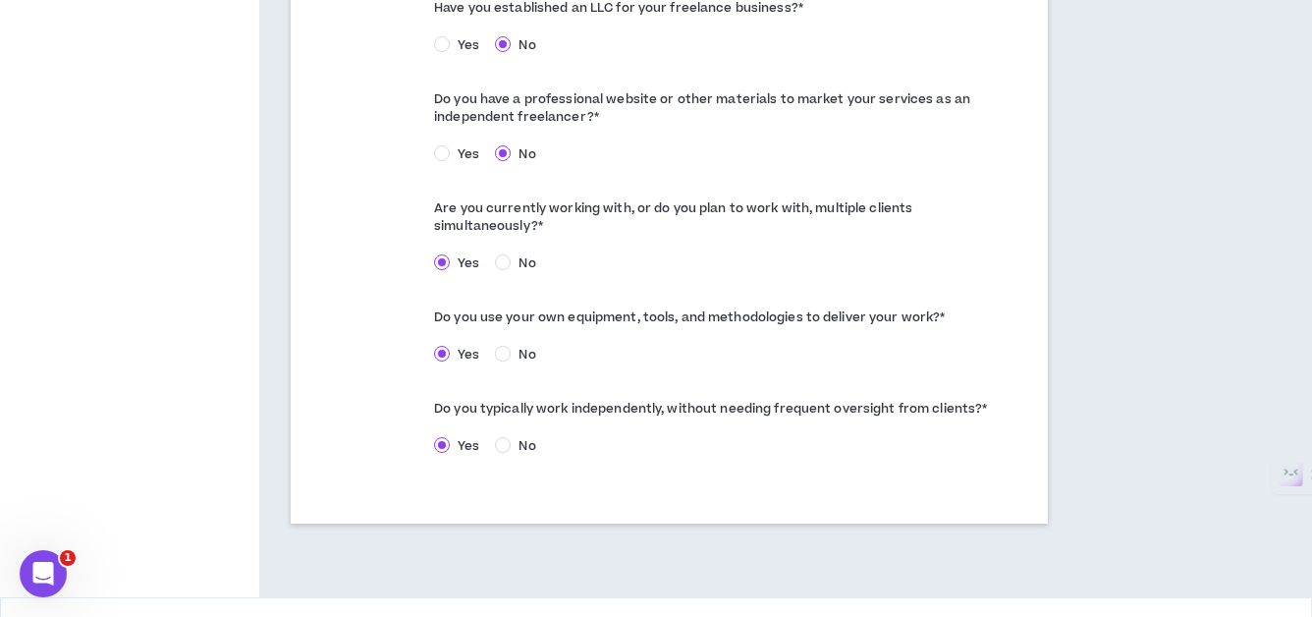
scroll to position [1246, 0]
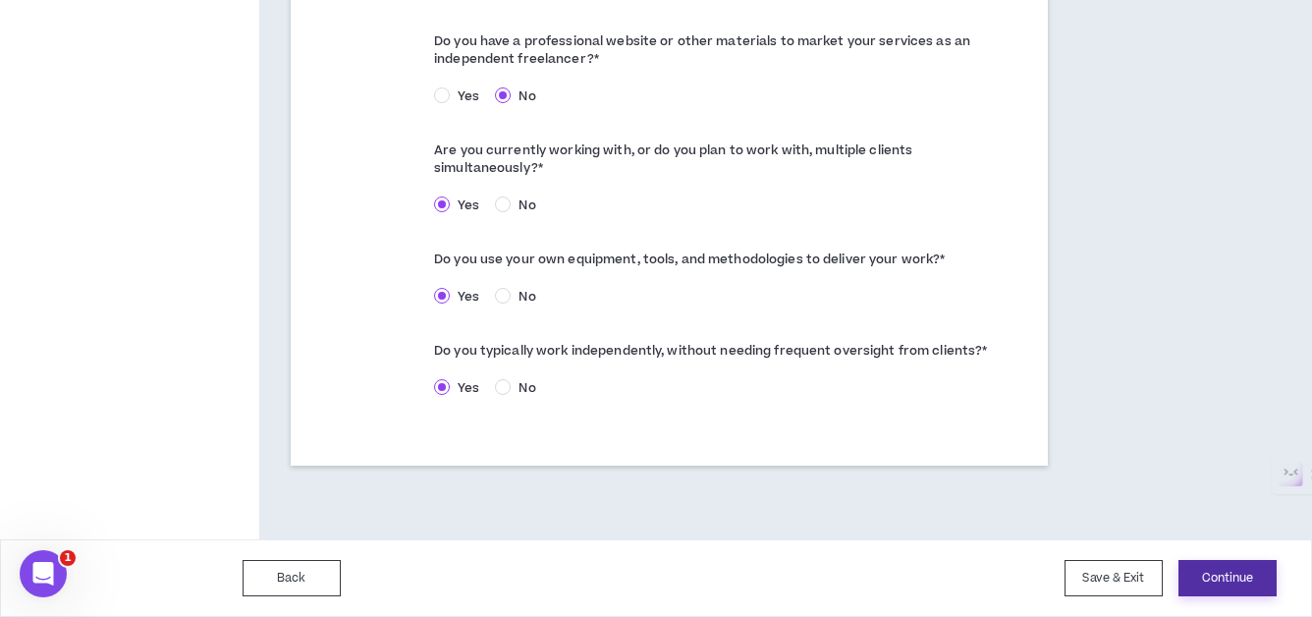
click at [1228, 577] on button "Continue" at bounding box center [1227, 578] width 98 height 36
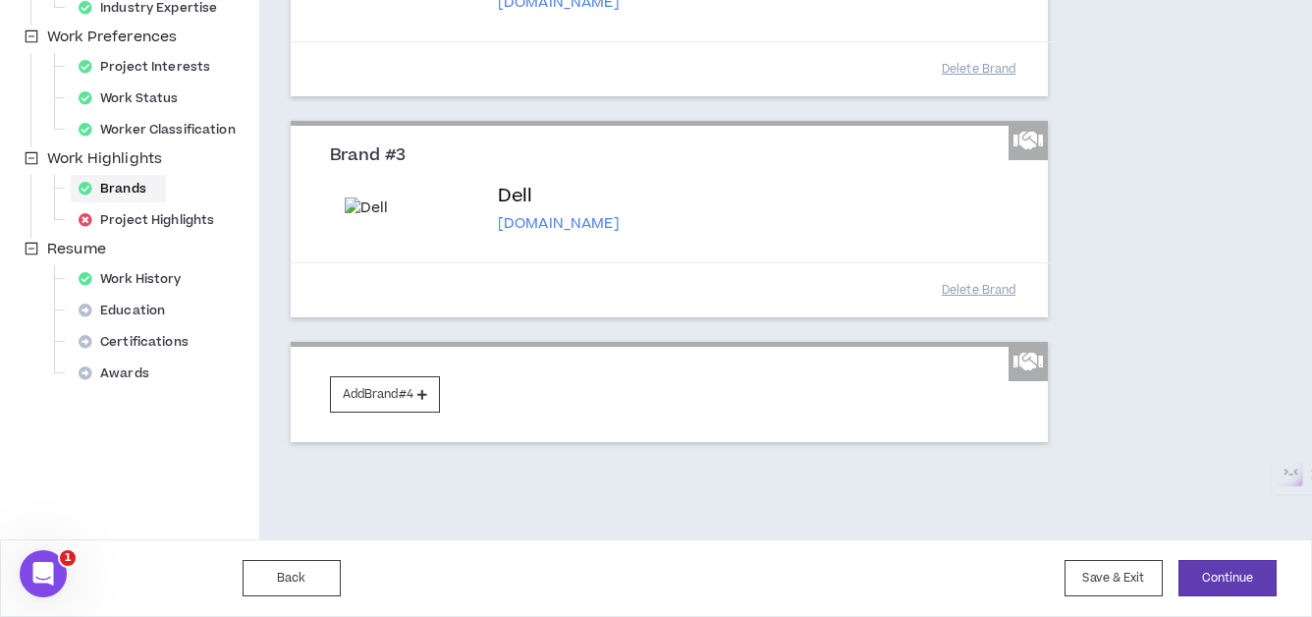
scroll to position [730, 0]
click at [1197, 594] on button "Continue" at bounding box center [1227, 578] width 98 height 36
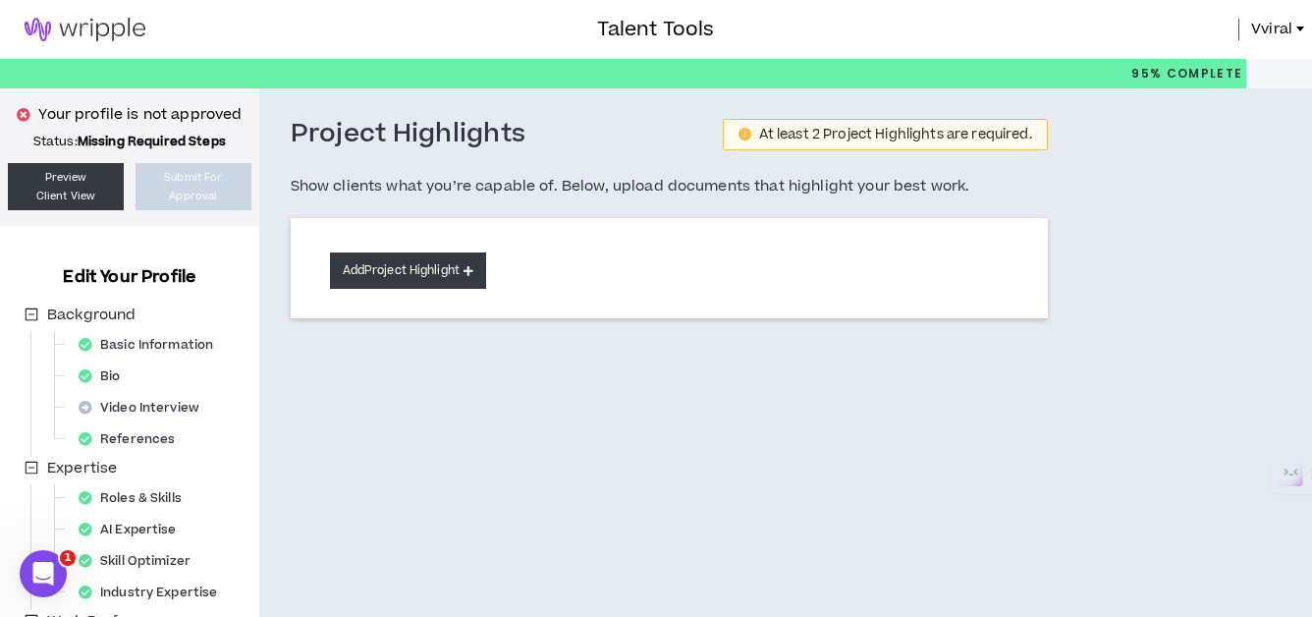
click at [407, 271] on button "Add Project Highlight" at bounding box center [408, 270] width 156 height 36
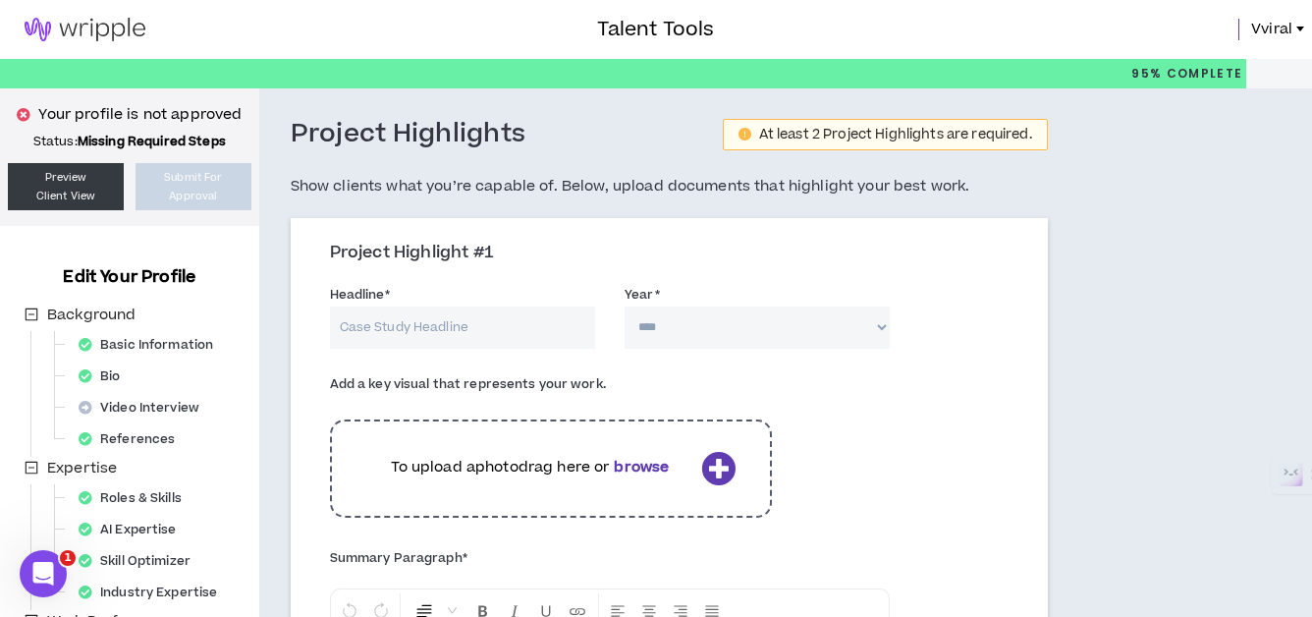
click at [462, 326] on input "Headline *" at bounding box center [462, 327] width 265 height 42
click at [599, 281] on div "Headline * Year * **** **** **** **** **** **** **** **** **** **** **** **** *…" at bounding box center [669, 320] width 708 height 83
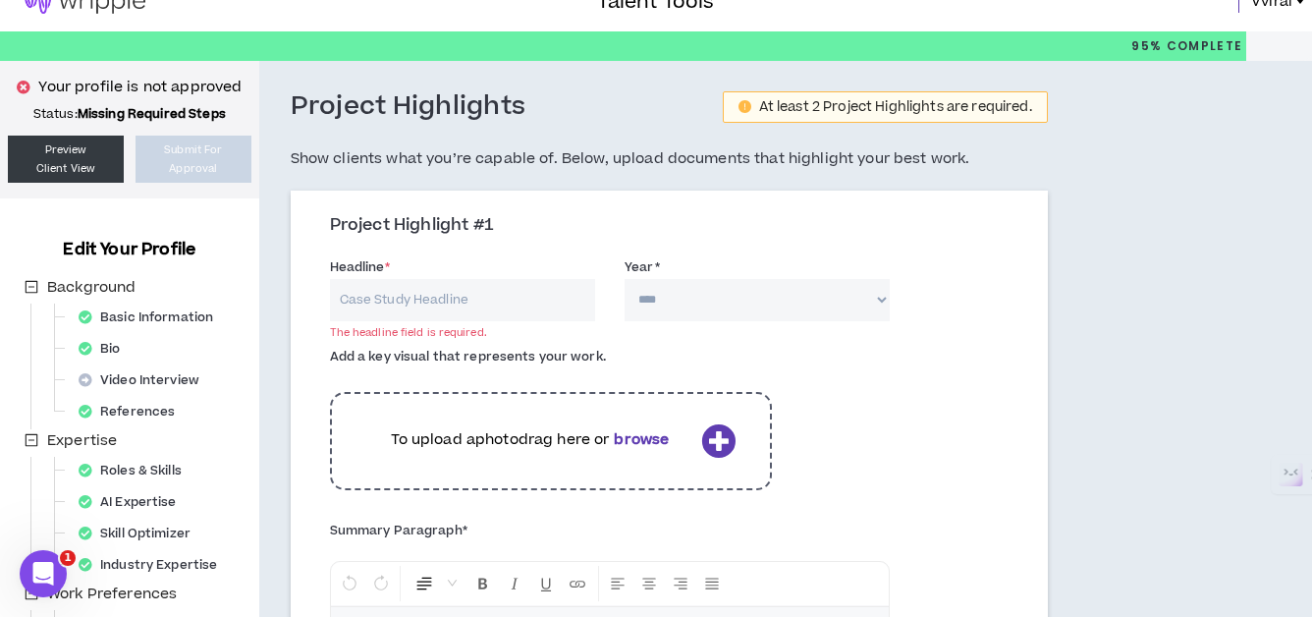
scroll to position [26, 0]
